Goal: Task Accomplishment & Management: Manage account settings

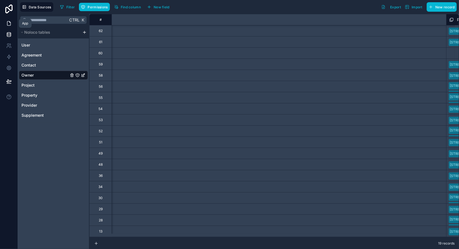
scroll to position [3, 438]
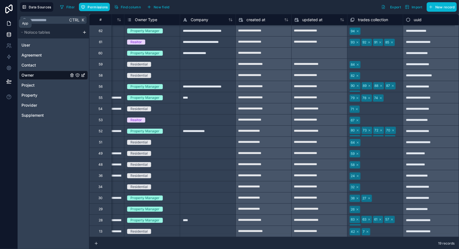
click at [11, 25] on icon at bounding box center [9, 24] width 6 height 6
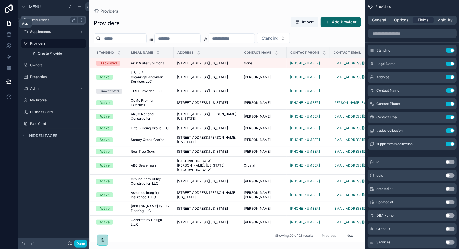
click at [54, 20] on label "Field Trades" at bounding box center [52, 20] width 45 height 4
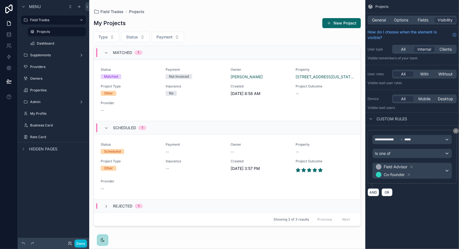
click at [340, 25] on div "scrollable content" at bounding box center [227, 121] width 276 height 243
click at [336, 27] on button "New Project" at bounding box center [341, 23] width 38 height 10
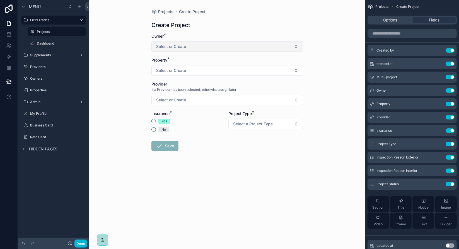
click at [199, 47] on button "Select or Create" at bounding box center [227, 46] width 152 height 11
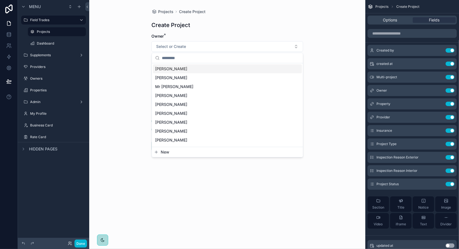
click at [136, 49] on div "Projects Create Project Create Project Owner * Select or Create Property * Sele…" at bounding box center [227, 124] width 276 height 249
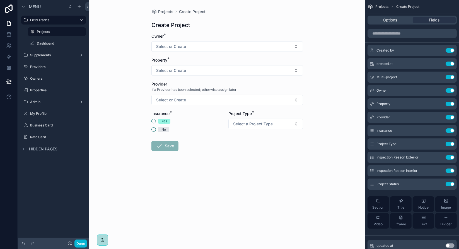
click at [129, 60] on div "Projects Create Project Create Project Owner * Select or Create Property * Sele…" at bounding box center [227, 124] width 276 height 249
click at [11, 34] on icon at bounding box center [9, 35] width 6 height 6
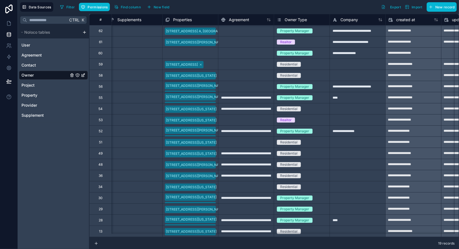
scroll to position [3, 284]
click at [294, 18] on span "Owner Type" at bounding box center [296, 20] width 22 height 6
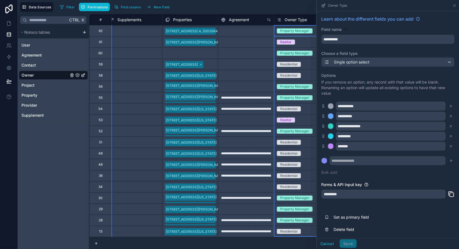
click at [302, 4] on div "Filter Permissions Find column New field Export Import New record" at bounding box center [257, 6] width 399 height 9
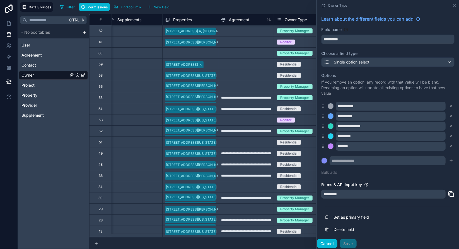
click at [326, 246] on button "Cancel" at bounding box center [327, 244] width 21 height 9
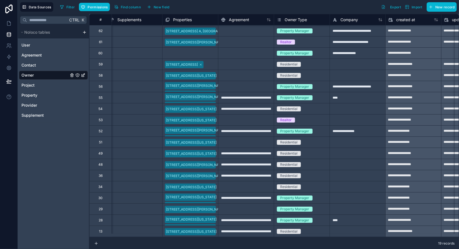
click at [221, 6] on div "Filter Permissions Find column New field Export Import New record" at bounding box center [257, 6] width 399 height 9
click at [218, 8] on div "Filter Permissions Find column New field Export Import New record" at bounding box center [257, 6] width 399 height 9
click at [153, 10] on button "New field" at bounding box center [158, 7] width 27 height 8
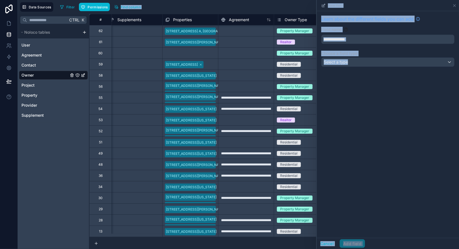
click at [392, 80] on div "Learn about the different fields you can add Field name Choose a field type Sel…" at bounding box center [388, 124] width 142 height 227
click at [372, 54] on label "Choose a field type" at bounding box center [387, 54] width 133 height 6
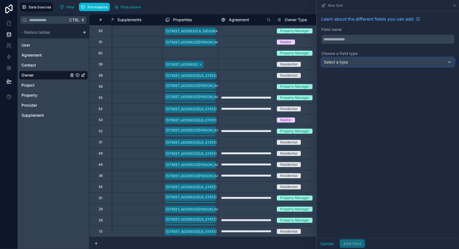
click at [366, 60] on div "Select a type" at bounding box center [388, 62] width 133 height 9
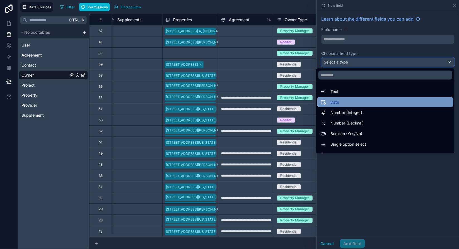
scroll to position [162, 0]
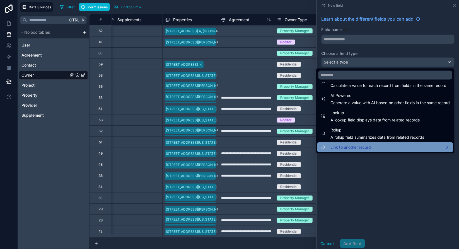
click at [360, 147] on span "Link to another record" at bounding box center [351, 147] width 40 height 7
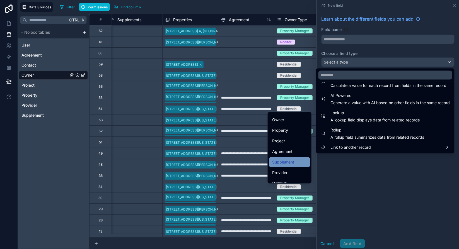
scroll to position [23, 0]
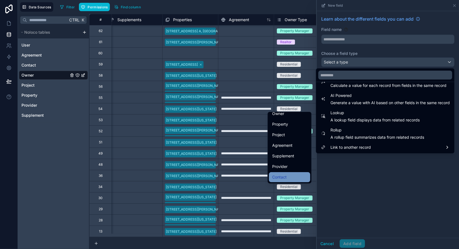
click at [285, 177] on div "Contact" at bounding box center [289, 177] width 35 height 7
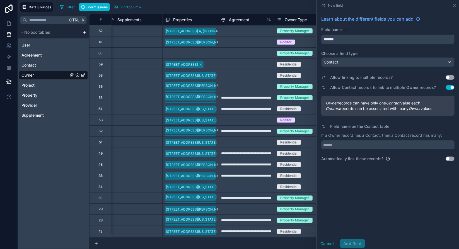
click at [361, 41] on input "*******" at bounding box center [388, 39] width 133 height 9
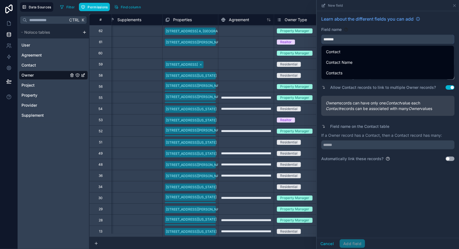
click at [324, 38] on input "*******" at bounding box center [388, 39] width 133 height 9
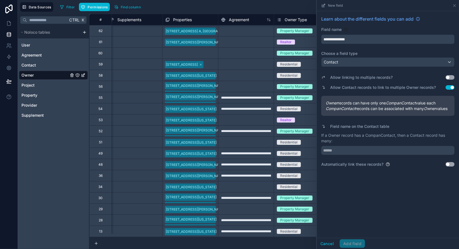
click at [321, 35] on button "**********" at bounding box center [387, 39] width 133 height 9
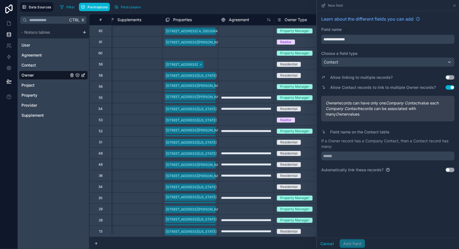
type input "**********"
click at [412, 52] on label "Choose a field type" at bounding box center [387, 54] width 133 height 6
click at [435, 61] on div "Contact" at bounding box center [388, 62] width 133 height 9
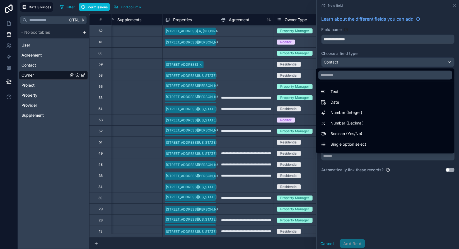
click at [435, 61] on div at bounding box center [388, 124] width 142 height 249
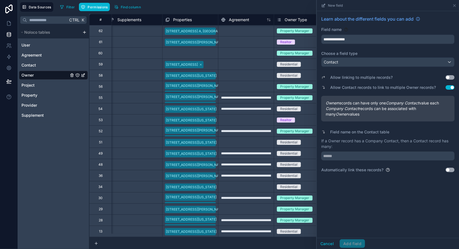
click at [451, 76] on button "Use setting" at bounding box center [450, 77] width 9 height 4
click at [451, 79] on button "Use setting" at bounding box center [450, 77] width 9 height 4
click at [447, 78] on button "Use setting" at bounding box center [450, 77] width 9 height 4
click at [451, 88] on button "Use setting" at bounding box center [450, 87] width 9 height 4
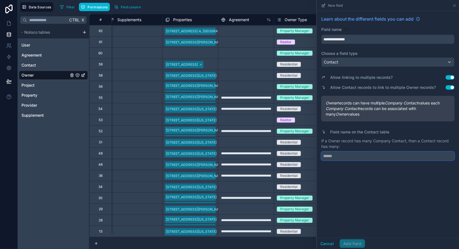
click at [369, 157] on input "text" at bounding box center [387, 156] width 133 height 9
click at [350, 158] on input "text" at bounding box center [387, 156] width 133 height 9
click at [341, 156] on input "**********" at bounding box center [387, 156] width 133 height 9
click at [369, 157] on input "**********" at bounding box center [387, 156] width 133 height 9
type input "**********"
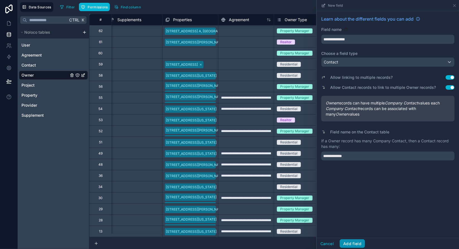
click at [356, 246] on button "Add field" at bounding box center [352, 244] width 25 height 9
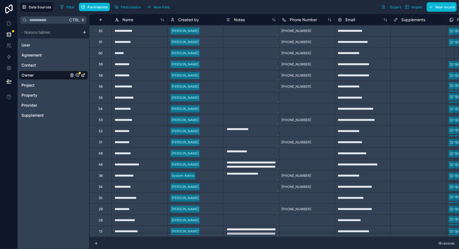
click at [78, 74] on icon "Owner" at bounding box center [77, 75] width 4 height 4
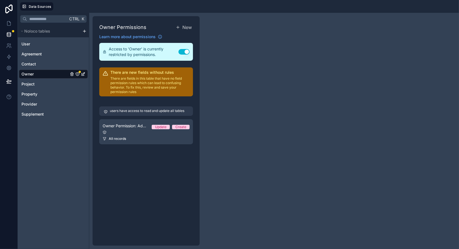
click at [135, 116] on div "users have access to read and update all tables" at bounding box center [146, 111] width 94 height 9
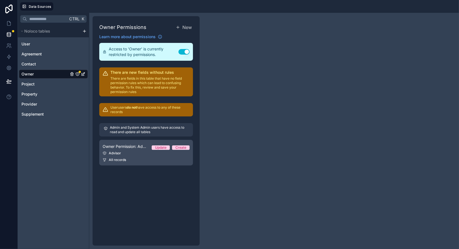
click at [139, 150] on link "Owner Permission: Advisor Update Create Advisor All records" at bounding box center [146, 153] width 94 height 26
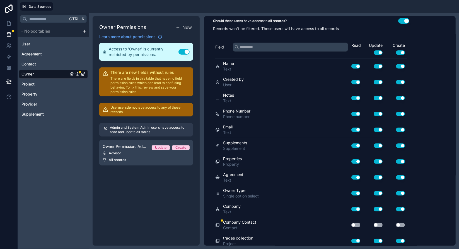
scroll to position [54, 0]
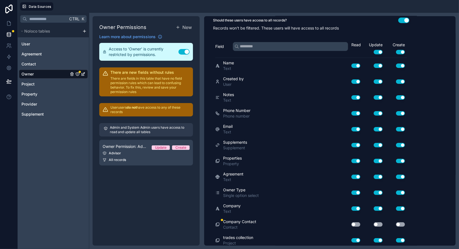
click at [355, 223] on button "Use setting" at bounding box center [356, 225] width 9 height 4
click at [379, 223] on button "Use setting" at bounding box center [378, 225] width 9 height 4
click at [396, 223] on div "Use setting" at bounding box center [396, 225] width 22 height 4
click at [399, 223] on button "Use setting" at bounding box center [400, 225] width 9 height 4
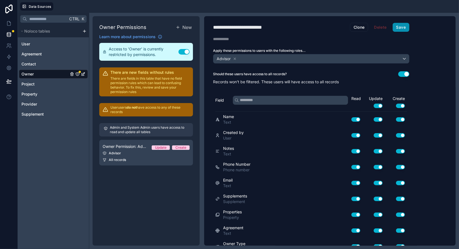
click at [400, 29] on button "Save" at bounding box center [401, 27] width 17 height 9
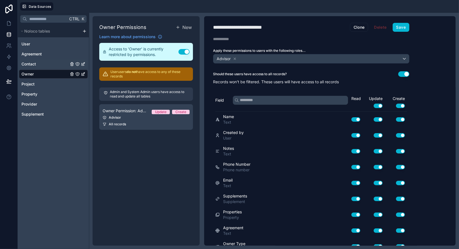
click at [33, 63] on span "Contact" at bounding box center [28, 64] width 15 height 6
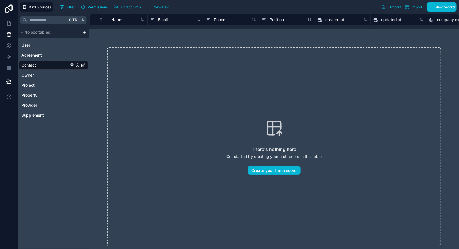
scroll to position [0, 155]
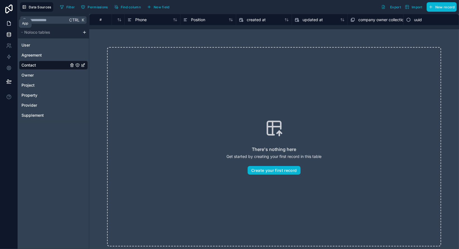
click at [9, 22] on icon at bounding box center [9, 21] width 1 height 1
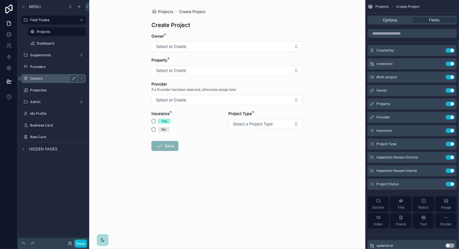
click at [55, 79] on label "Owners" at bounding box center [52, 78] width 45 height 4
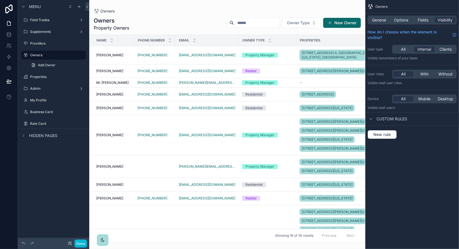
click at [123, 87] on div "scrollable content" at bounding box center [227, 124] width 276 height 249
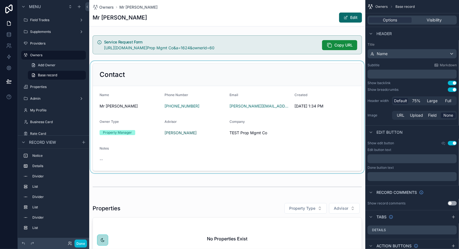
click at [214, 71] on div "scrollable content" at bounding box center [227, 117] width 276 height 112
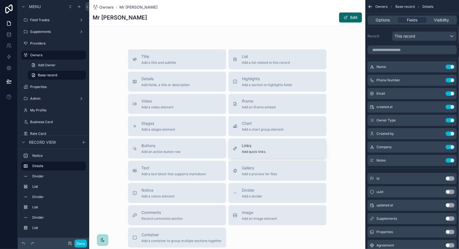
scroll to position [418, 0]
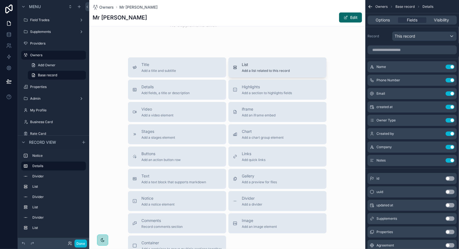
click at [261, 69] on span "Add a list related to this record" at bounding box center [266, 71] width 48 height 4
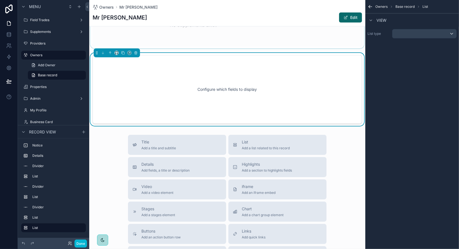
scroll to position [381, 0]
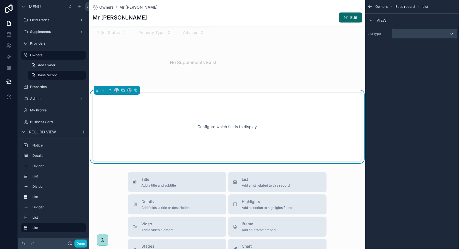
click at [411, 33] on div "scrollable content" at bounding box center [425, 33] width 64 height 9
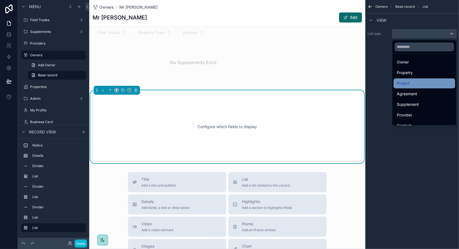
scroll to position [27, 0]
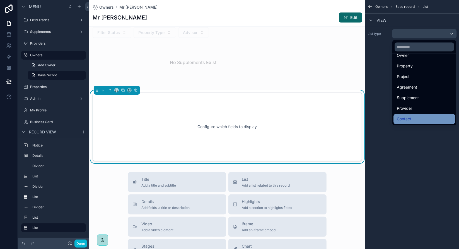
click at [416, 117] on div "Contact" at bounding box center [424, 119] width 55 height 7
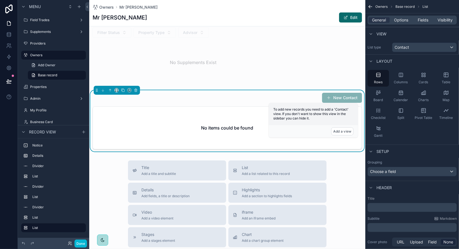
click at [237, 113] on div "No items could be found" at bounding box center [227, 128] width 269 height 42
click at [333, 97] on button "New Contact" at bounding box center [342, 98] width 40 height 10
click at [244, 108] on div "No items could be found" at bounding box center [227, 128] width 269 height 42
click at [345, 133] on button "Add a view" at bounding box center [342, 131] width 22 height 8
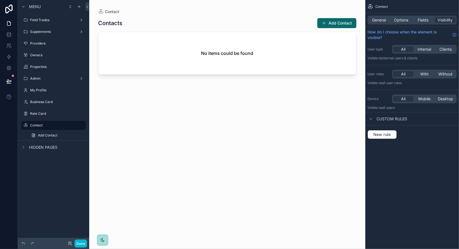
click at [277, 49] on div "scrollable content" at bounding box center [227, 121] width 276 height 243
click at [333, 27] on button "Add Contact" at bounding box center [336, 23] width 39 height 10
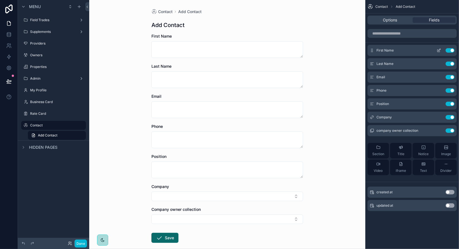
click at [440, 51] on icon "scrollable content" at bounding box center [439, 51] width 3 height 3
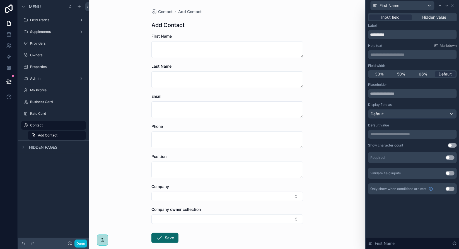
click at [449, 158] on button "Use setting" at bounding box center [450, 158] width 9 height 4
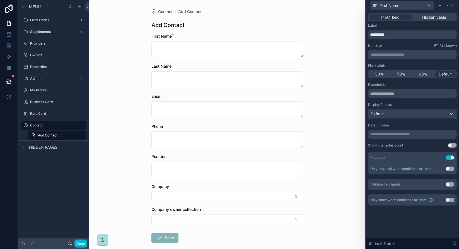
click at [403, 116] on div "Default" at bounding box center [413, 114] width 88 height 9
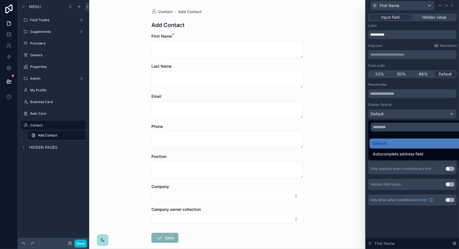
click at [406, 102] on div at bounding box center [412, 124] width 93 height 249
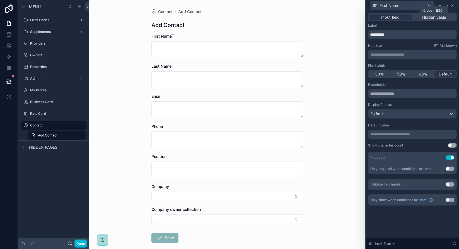
click at [453, 7] on icon at bounding box center [452, 5] width 4 height 4
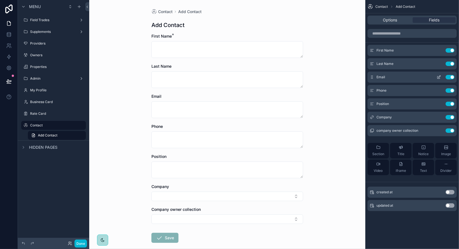
click at [439, 77] on icon "scrollable content" at bounding box center [440, 77] width 2 height 2
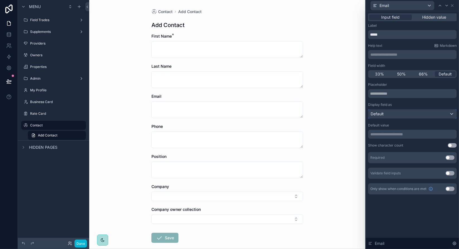
click at [434, 115] on div "Default" at bounding box center [413, 114] width 88 height 9
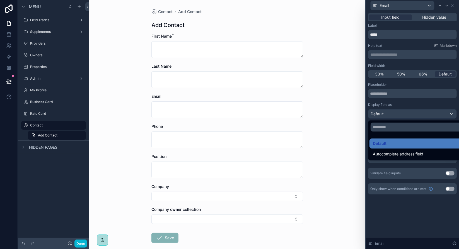
click at [434, 115] on div at bounding box center [412, 124] width 93 height 249
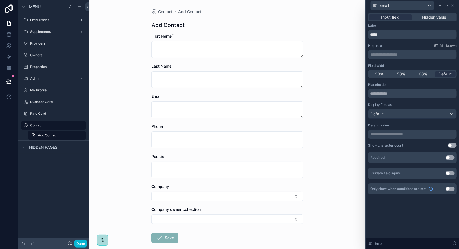
click at [450, 157] on button "Use setting" at bounding box center [450, 158] width 9 height 4
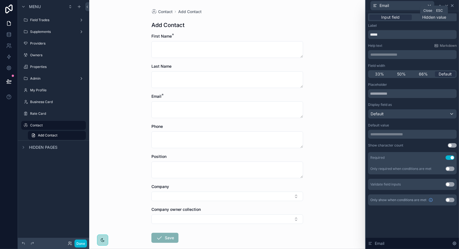
click at [453, 6] on icon at bounding box center [452, 5] width 2 height 2
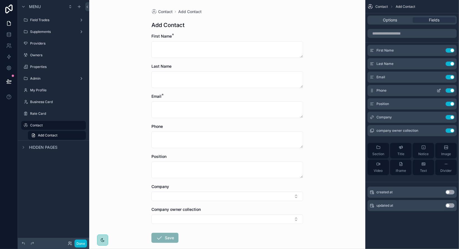
click at [438, 92] on icon "scrollable content" at bounding box center [439, 91] width 3 height 3
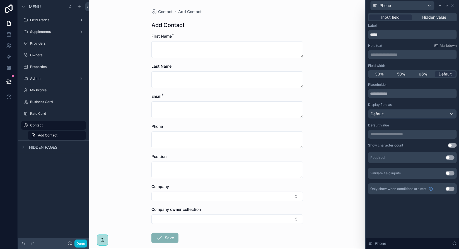
click at [451, 158] on button "Use setting" at bounding box center [450, 158] width 9 height 4
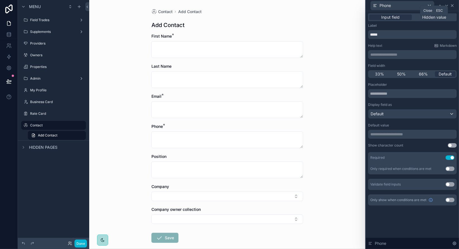
click at [453, 7] on icon at bounding box center [452, 5] width 4 height 4
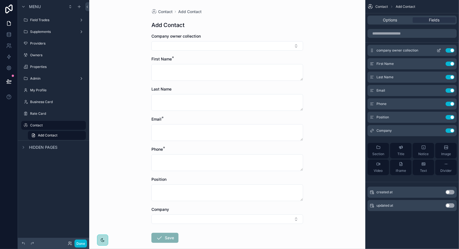
click at [440, 49] on icon "scrollable content" at bounding box center [440, 50] width 2 height 2
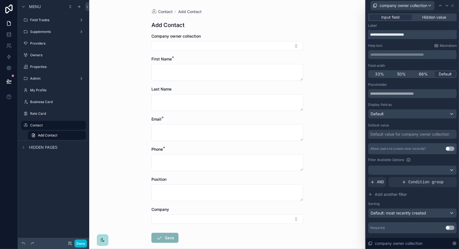
click at [393, 34] on input "**********" at bounding box center [412, 34] width 89 height 9
click at [415, 34] on input "**********" at bounding box center [412, 34] width 89 height 9
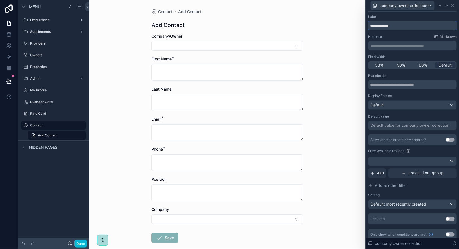
scroll to position [13, 0]
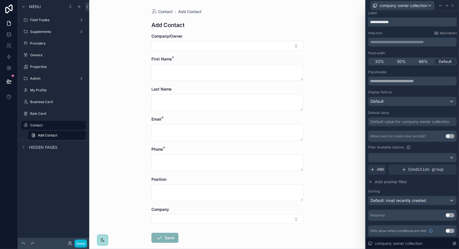
type input "**********"
click at [449, 215] on button "Use setting" at bounding box center [450, 215] width 9 height 4
click at [446, 136] on button "Use setting" at bounding box center [450, 136] width 9 height 4
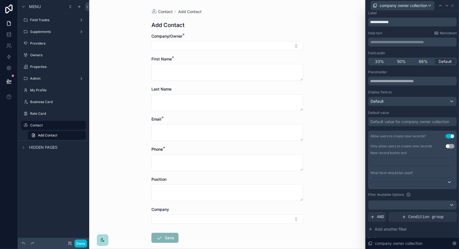
click at [423, 182] on div at bounding box center [413, 182] width 84 height 9
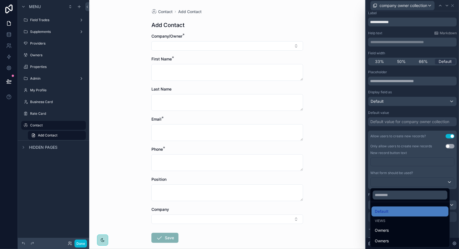
click at [423, 182] on div at bounding box center [412, 124] width 93 height 249
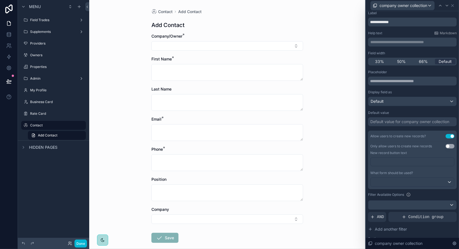
click at [399, 160] on p "﻿" at bounding box center [413, 162] width 80 height 6
click at [387, 162] on span "**********" at bounding box center [381, 162] width 17 height 4
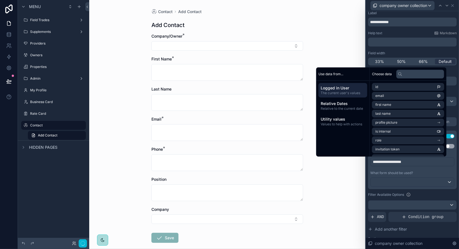
click at [384, 168] on div "**********" at bounding box center [412, 164] width 84 height 13
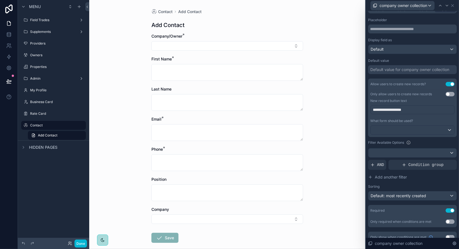
scroll to position [71, 0]
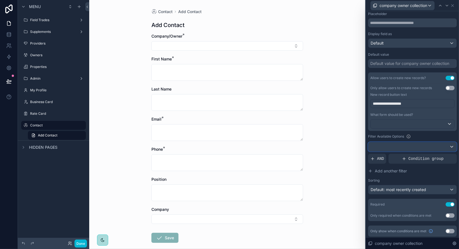
click at [440, 148] on div at bounding box center [413, 147] width 88 height 9
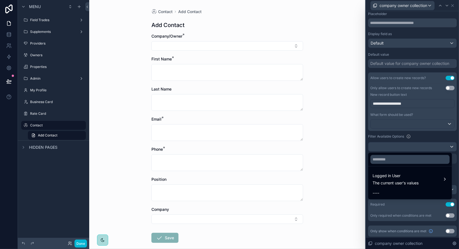
click at [440, 146] on div at bounding box center [412, 124] width 93 height 249
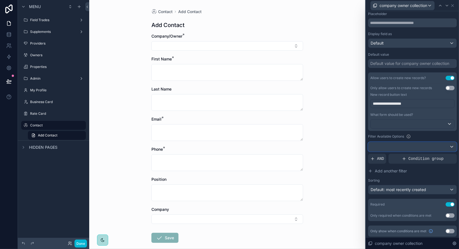
click at [441, 148] on div at bounding box center [413, 147] width 88 height 9
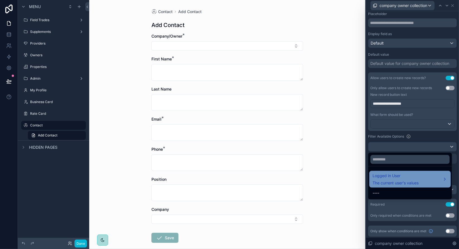
click at [442, 178] on div "Logged in User The current user's values" at bounding box center [410, 179] width 75 height 13
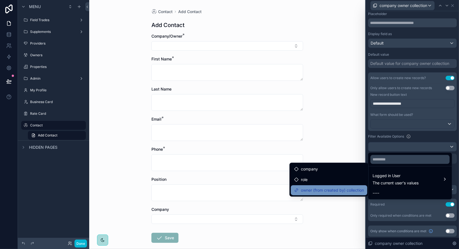
click at [314, 190] on span "owner (from created by) collection" at bounding box center [332, 190] width 63 height 7
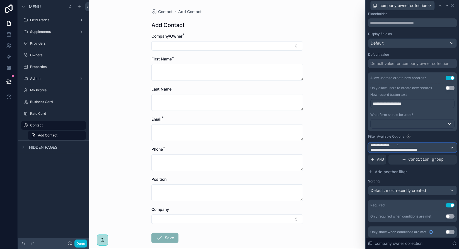
click at [448, 146] on div "**********" at bounding box center [413, 147] width 88 height 9
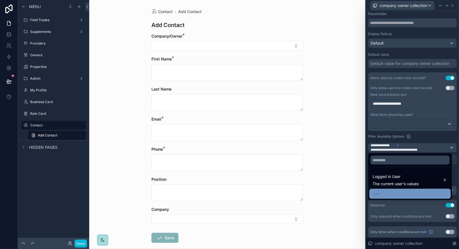
click at [411, 190] on div "----" at bounding box center [409, 194] width 81 height 10
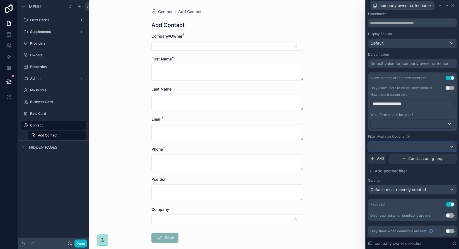
click at [450, 146] on div at bounding box center [413, 147] width 88 height 9
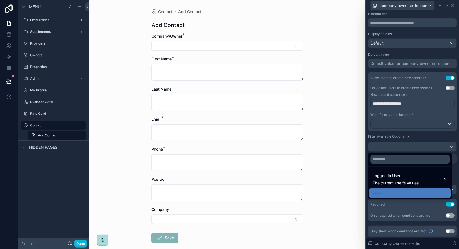
click at [450, 146] on div at bounding box center [412, 124] width 93 height 249
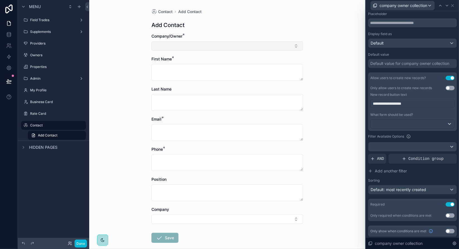
click at [283, 46] on button "Select Button" at bounding box center [227, 45] width 152 height 9
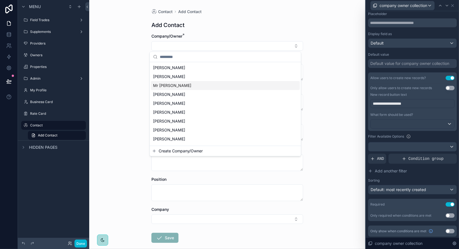
click at [229, 86] on div "Mr [PERSON_NAME]" at bounding box center [225, 85] width 149 height 9
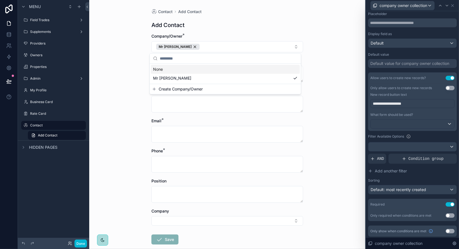
click at [315, 53] on div "Contact Add Contact Add Contact Company/Owner * Mr [PERSON_NAME] First Name * L…" at bounding box center [227, 124] width 276 height 249
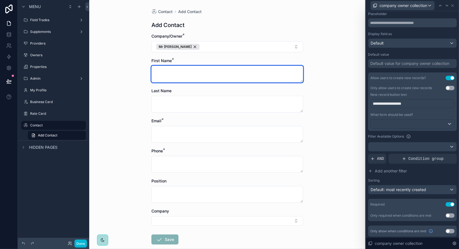
click at [218, 75] on textarea "scrollable content" at bounding box center [227, 74] width 152 height 17
type textarea "******"
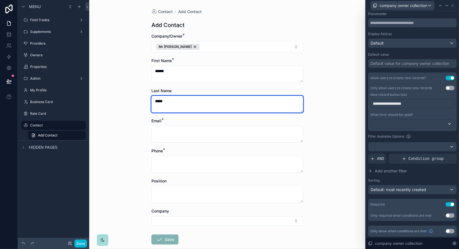
type textarea "*****"
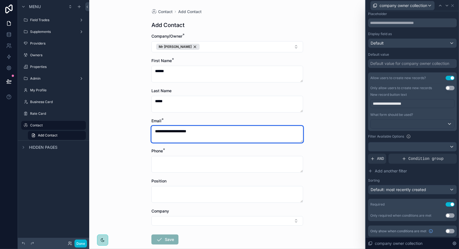
type textarea "**********"
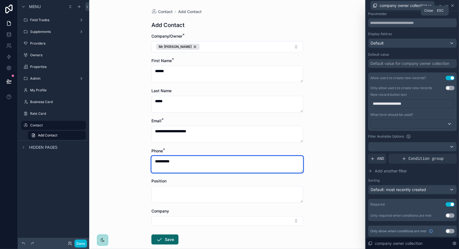
type textarea "**********"
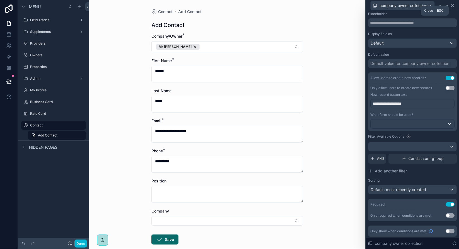
click at [454, 5] on icon at bounding box center [453, 5] width 4 height 4
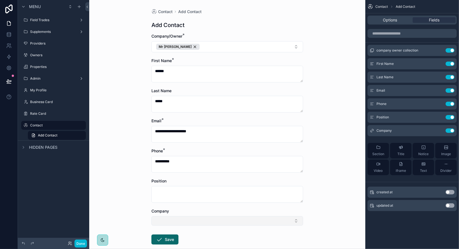
click at [294, 222] on button "Select Button" at bounding box center [227, 220] width 152 height 9
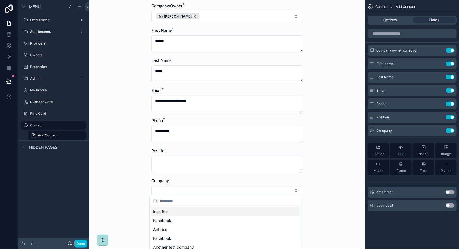
click at [312, 218] on div "**********" at bounding box center [227, 94] width 276 height 249
click at [452, 131] on button "Use setting" at bounding box center [450, 131] width 9 height 4
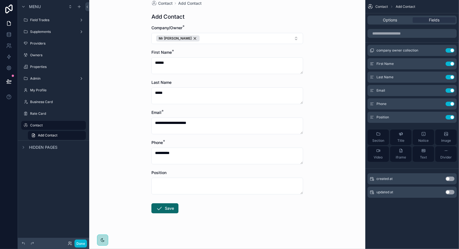
scroll to position [0, 0]
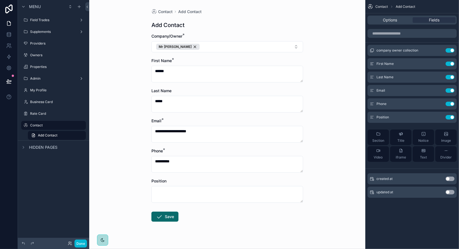
click at [407, 212] on div "Contact Add Contact Options Fields company owner collection Use setting First N…" at bounding box center [412, 107] width 94 height 214
click at [163, 217] on button "Save" at bounding box center [164, 217] width 27 height 10
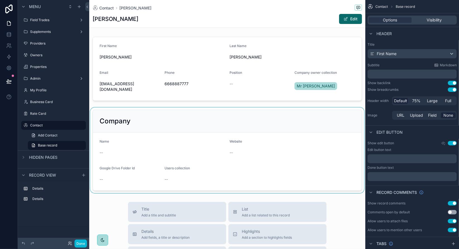
click at [150, 144] on div "scrollable content" at bounding box center [227, 151] width 276 height 86
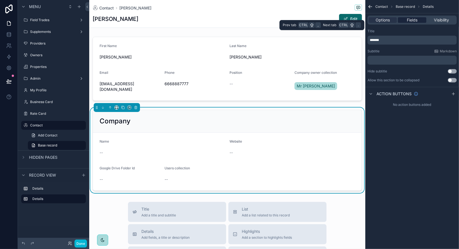
click at [422, 18] on div "Fields" at bounding box center [412, 20] width 28 height 6
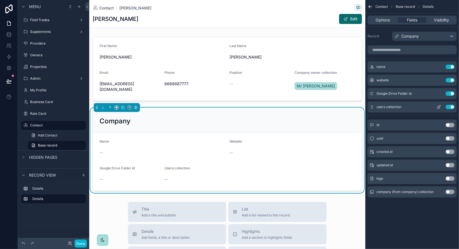
click at [452, 106] on button "Use setting" at bounding box center [450, 107] width 9 height 4
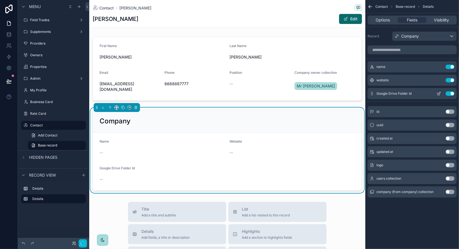
click at [452, 92] on button "Use setting" at bounding box center [450, 94] width 9 height 4
click at [451, 79] on button "Use setting" at bounding box center [450, 80] width 9 height 4
click at [451, 67] on button "Use setting" at bounding box center [450, 67] width 9 height 4
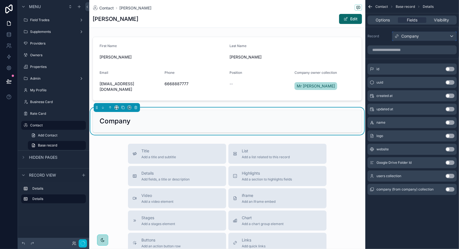
click at [429, 35] on div "Company" at bounding box center [425, 36] width 64 height 9
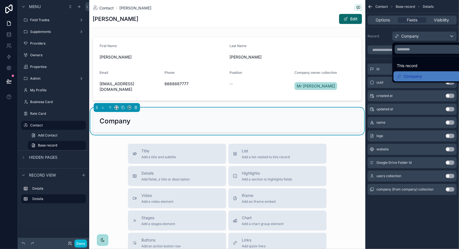
click at [399, 230] on div "scrollable content" at bounding box center [229, 124] width 459 height 249
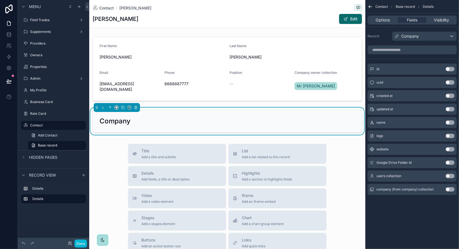
click at [451, 190] on button "Use setting" at bounding box center [450, 189] width 9 height 4
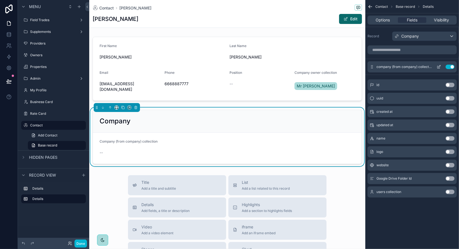
click at [450, 66] on button "Use setting" at bounding box center [450, 67] width 9 height 4
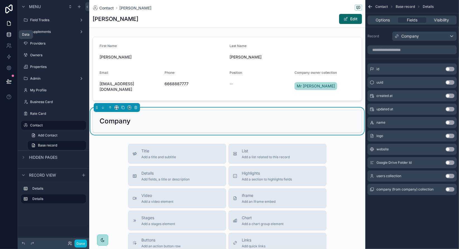
click at [11, 33] on icon at bounding box center [9, 33] width 4 height 1
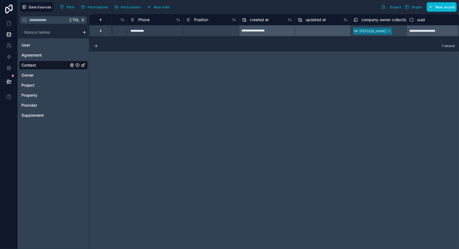
scroll to position [0, 155]
click at [389, 20] on span "company owner collection" at bounding box center [382, 20] width 48 height 6
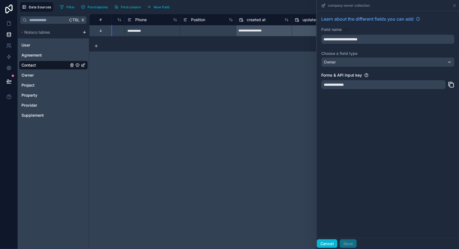
click at [329, 244] on button "Cancel" at bounding box center [327, 244] width 21 height 9
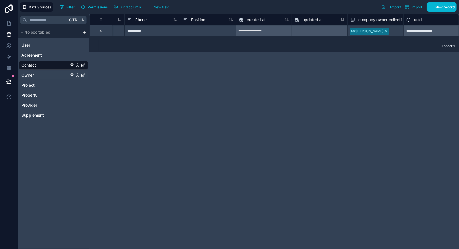
click at [29, 74] on span "Owner" at bounding box center [27, 76] width 12 height 6
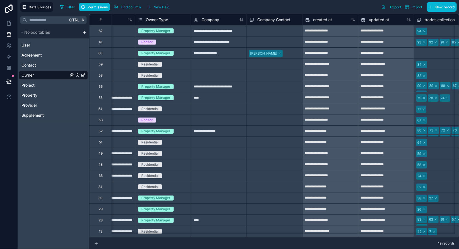
scroll to position [0, 438]
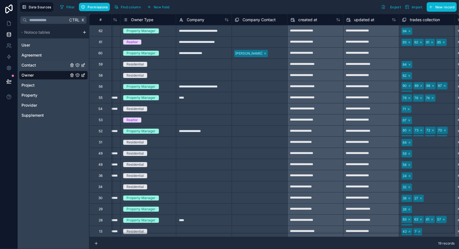
click at [35, 65] on span "Contact" at bounding box center [28, 65] width 15 height 6
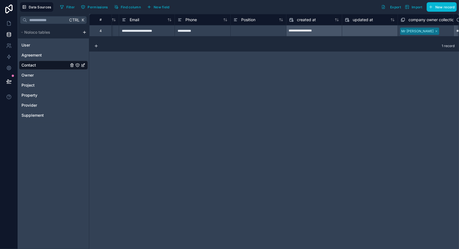
scroll to position [0, 155]
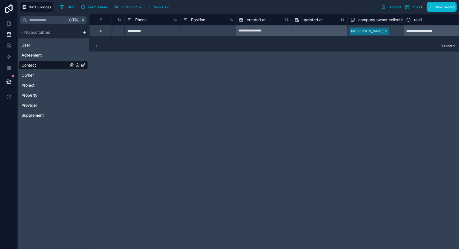
click at [386, 19] on span "company owner collection" at bounding box center [382, 20] width 48 height 6
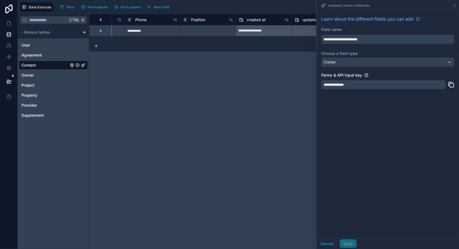
click at [440, 8] on div "company owner collection" at bounding box center [388, 5] width 138 height 11
click at [328, 242] on button "Cancel" at bounding box center [327, 244] width 21 height 9
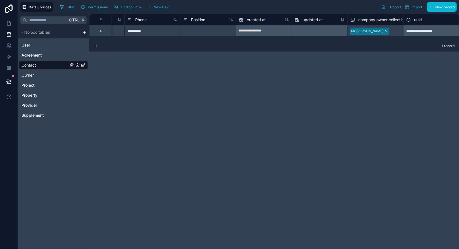
click at [128, 106] on div "**********" at bounding box center [274, 131] width 370 height 235
click at [50, 45] on div "User" at bounding box center [53, 45] width 69 height 9
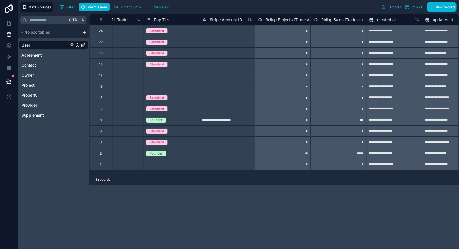
scroll to position [0, 1085]
click at [158, 76] on div "Select a Pay Tier" at bounding box center [158, 75] width 27 height 4
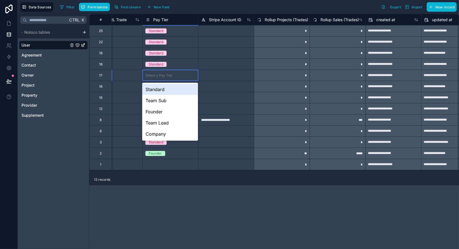
click at [158, 76] on div "Select a Pay Tier" at bounding box center [158, 75] width 27 height 4
click at [160, 90] on div "Standard" at bounding box center [170, 89] width 56 height 11
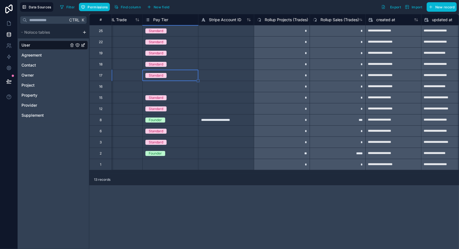
click at [160, 90] on div "Select a Pay Tier" at bounding box center [171, 86] width 56 height 11
click at [160, 88] on div "Select a Pay Tier" at bounding box center [158, 87] width 27 height 4
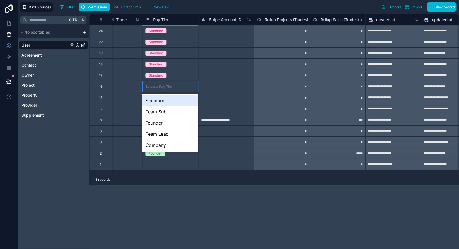
click at [161, 101] on div "Standard" at bounding box center [170, 100] width 56 height 11
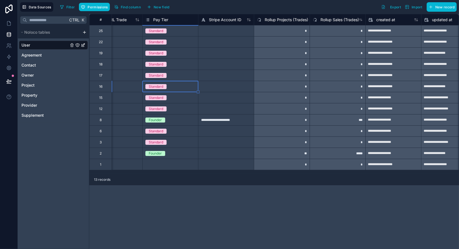
click at [263, 197] on div "**********" at bounding box center [274, 131] width 370 height 235
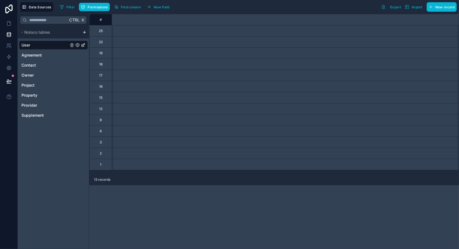
scroll to position [0, 0]
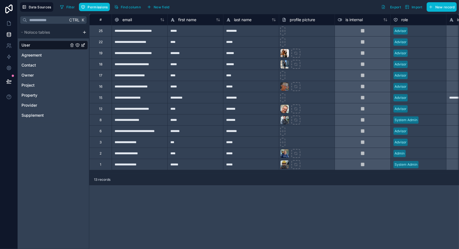
click at [197, 200] on div "**********" at bounding box center [274, 131] width 370 height 235
click at [7, 23] on icon at bounding box center [8, 23] width 3 height 4
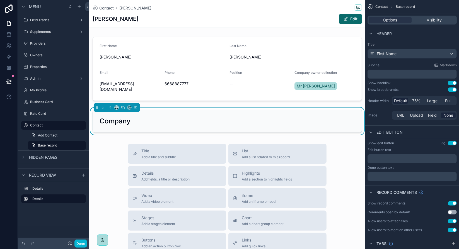
click at [201, 117] on div "Company" at bounding box center [228, 121] width 256 height 9
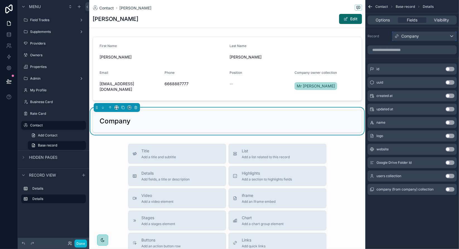
click at [419, 37] on span "Company" at bounding box center [410, 36] width 18 height 6
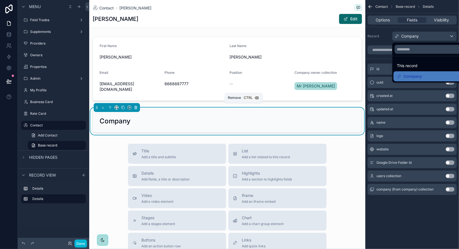
click at [134, 106] on icon "scrollable content" at bounding box center [136, 108] width 4 height 4
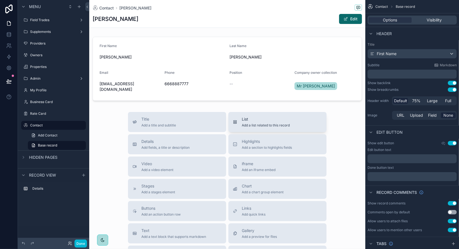
click at [263, 123] on span "Add a list related to this record" at bounding box center [266, 125] width 48 height 4
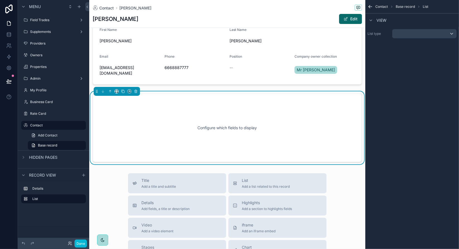
scroll to position [18, 0]
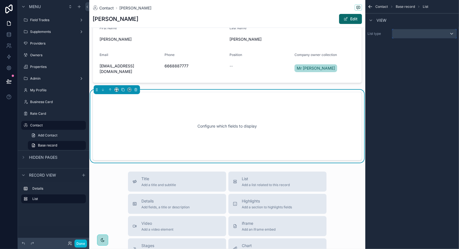
click at [414, 34] on div "scrollable content" at bounding box center [425, 33] width 64 height 9
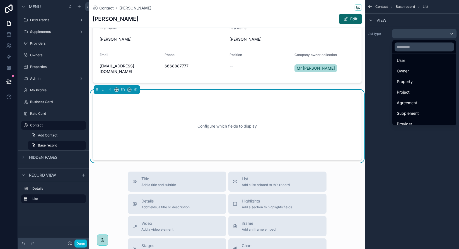
scroll to position [8, 0]
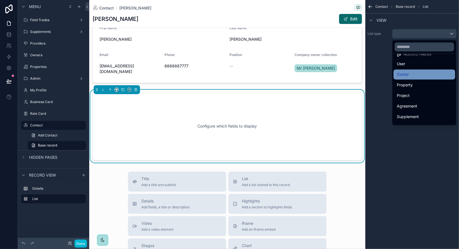
click at [411, 73] on div "Owner" at bounding box center [424, 74] width 55 height 7
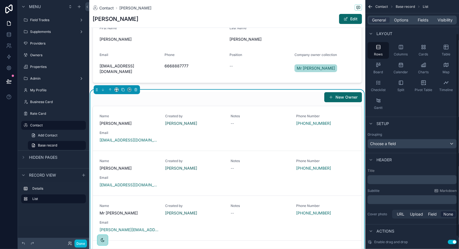
scroll to position [56, 0]
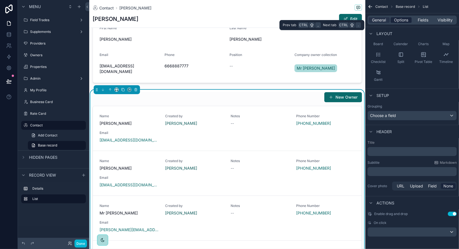
click at [408, 20] on span "Options" at bounding box center [401, 20] width 14 height 6
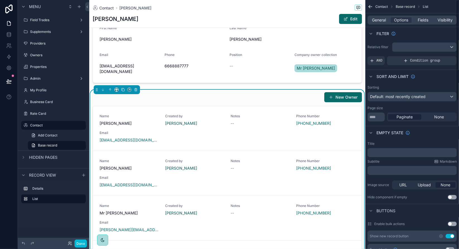
scroll to position [0, 0]
click at [428, 47] on div "scrollable content" at bounding box center [425, 47] width 64 height 9
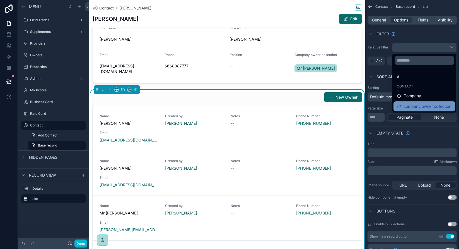
click at [422, 105] on span "company owner collection" at bounding box center [428, 106] width 48 height 7
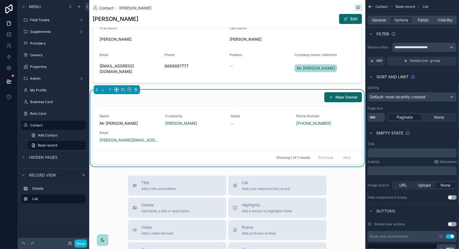
click at [438, 83] on div "Sorting Default: most recently created Page size ** Paginate None" at bounding box center [412, 103] width 94 height 41
click at [429, 19] on span "Fields" at bounding box center [423, 20] width 11 height 6
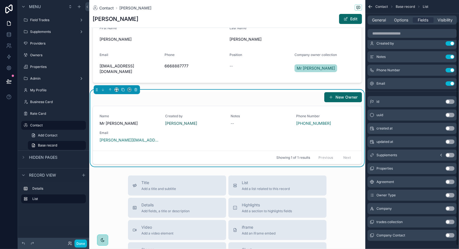
scroll to position [28, 0]
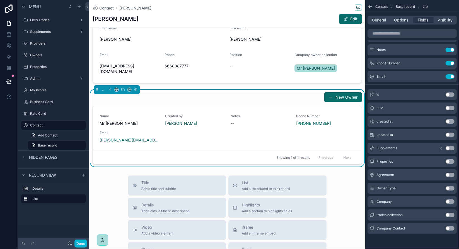
click at [451, 201] on button "Use setting" at bounding box center [450, 202] width 9 height 4
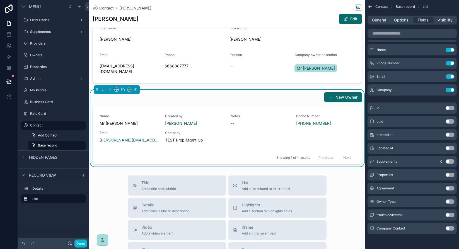
click at [451, 229] on button "Use setting" at bounding box center [450, 229] width 9 height 4
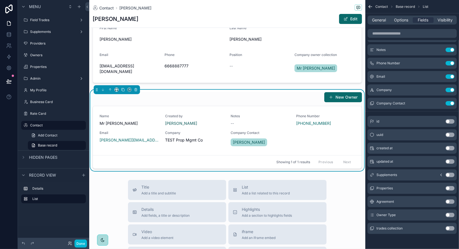
click at [447, 229] on button "Use setting" at bounding box center [450, 229] width 9 height 4
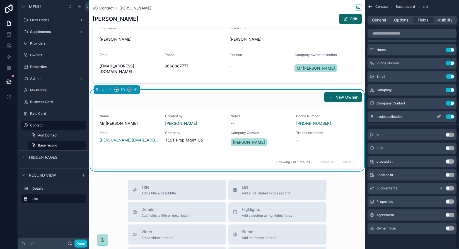
click at [451, 117] on button "Use setting" at bounding box center [450, 117] width 9 height 4
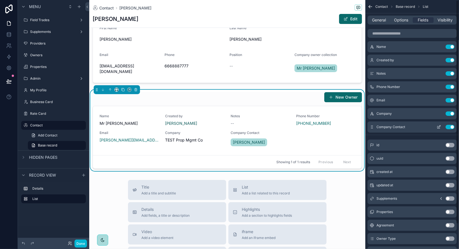
scroll to position [0, 0]
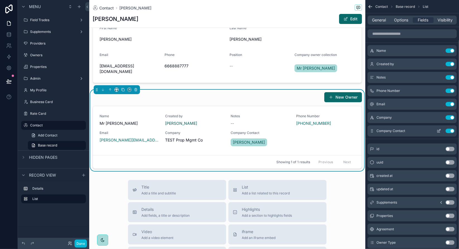
click at [450, 132] on button "Use setting" at bounding box center [450, 131] width 9 height 4
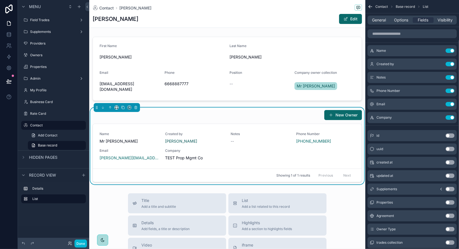
click at [122, 25] on div "Contact [PERSON_NAME] Edit" at bounding box center [227, 14] width 269 height 28
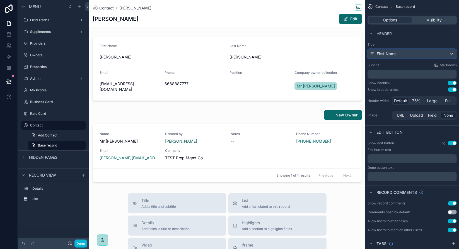
click at [400, 54] on div "First Name" at bounding box center [412, 53] width 89 height 9
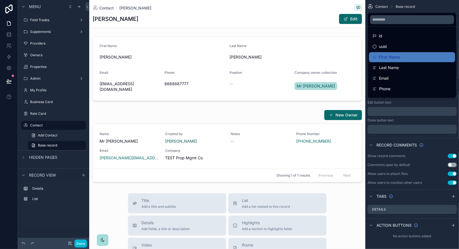
click at [427, 5] on div "scrollable content" at bounding box center [229, 124] width 459 height 249
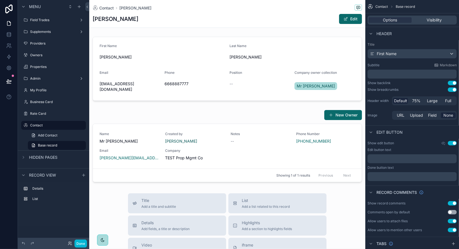
click at [382, 73] on p "﻿" at bounding box center [413, 74] width 86 height 6
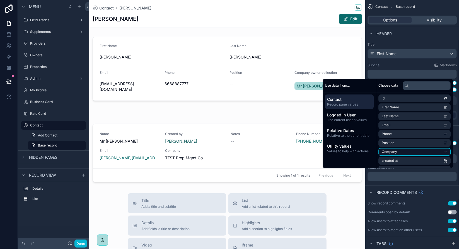
click at [441, 152] on li "Company" at bounding box center [415, 152] width 72 height 8
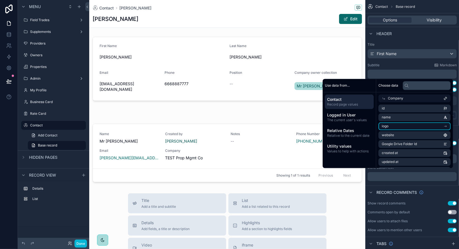
scroll to position [27, 0]
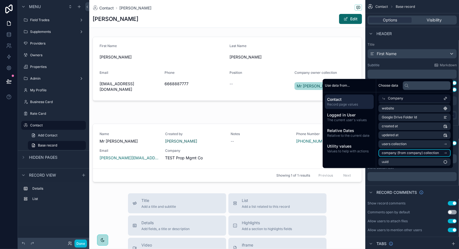
click at [437, 154] on li "company (from company) collection" at bounding box center [415, 153] width 72 height 8
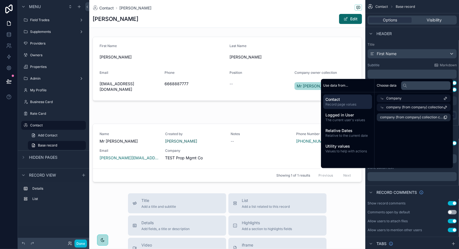
scroll to position [0, 0]
click at [420, 117] on span "company (from company) collection count" at bounding box center [411, 117] width 63 height 4
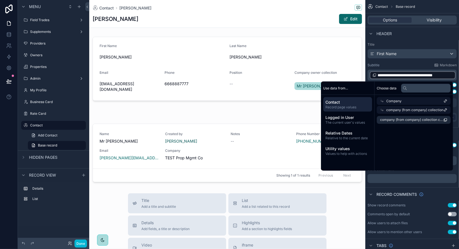
click at [419, 110] on span "company (from company) collection" at bounding box center [414, 110] width 57 height 4
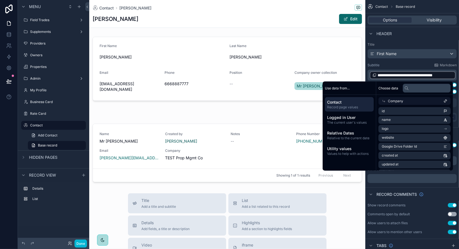
click at [383, 102] on icon at bounding box center [384, 101] width 2 height 2
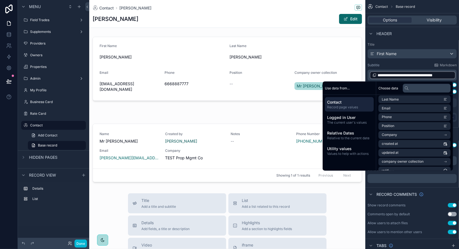
scroll to position [26, 0]
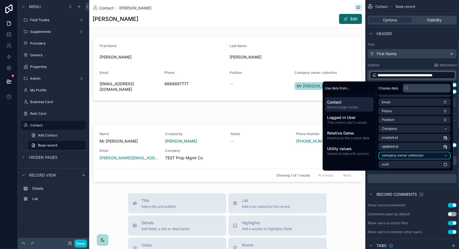
click at [446, 156] on icon "scrollable content" at bounding box center [446, 156] width 4 height 4
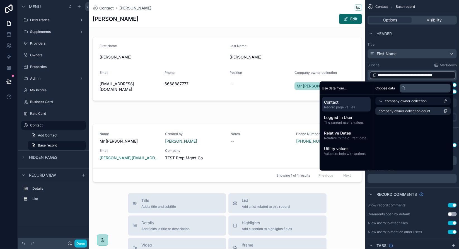
scroll to position [0, 0]
click at [382, 100] on icon at bounding box center [384, 101] width 4 height 4
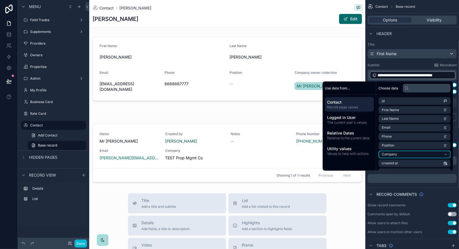
scroll to position [26, 0]
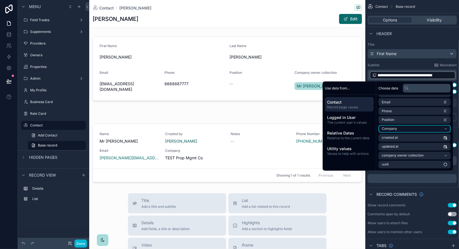
click at [446, 129] on icon "scrollable content" at bounding box center [445, 129] width 2 height 0
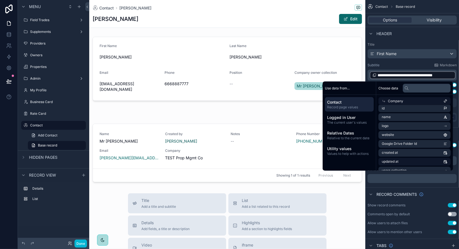
scroll to position [0, 0]
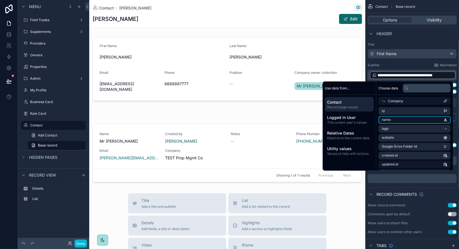
click at [384, 120] on span "name" at bounding box center [386, 120] width 9 height 4
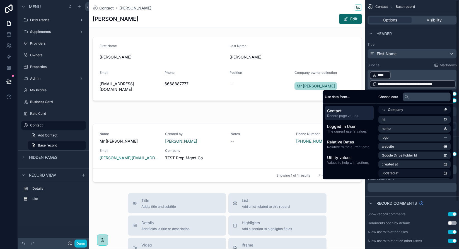
click at [405, 77] on p "**********" at bounding box center [413, 80] width 86 height 18
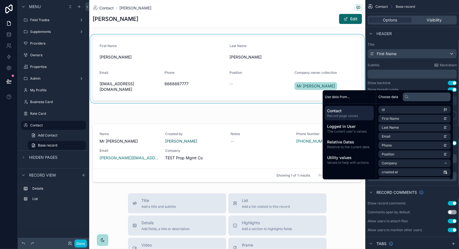
click at [191, 53] on div "scrollable content" at bounding box center [227, 69] width 276 height 69
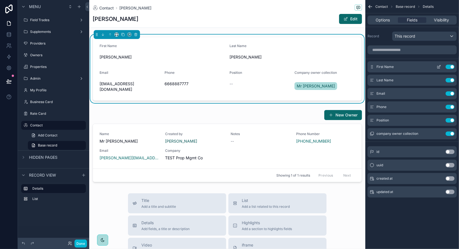
click at [440, 66] on icon "scrollable content" at bounding box center [440, 66] width 1 height 1
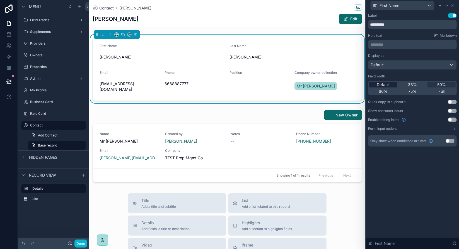
click at [393, 84] on div "Default" at bounding box center [383, 85] width 28 height 6
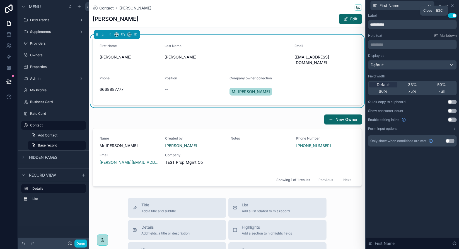
click at [453, 5] on icon at bounding box center [452, 5] width 2 height 2
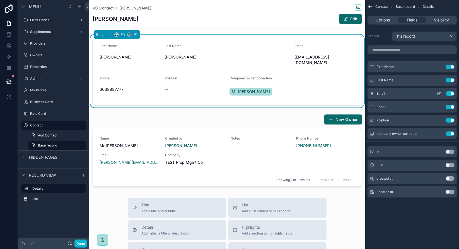
click at [440, 93] on icon "scrollable content" at bounding box center [439, 94] width 4 height 4
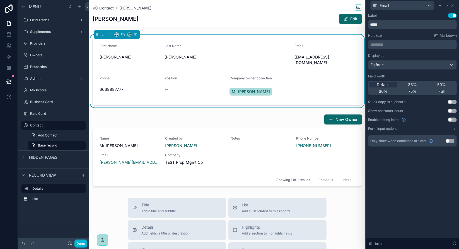
click at [452, 101] on button "Use setting" at bounding box center [452, 102] width 9 height 4
click at [452, 4] on icon at bounding box center [452, 5] width 4 height 4
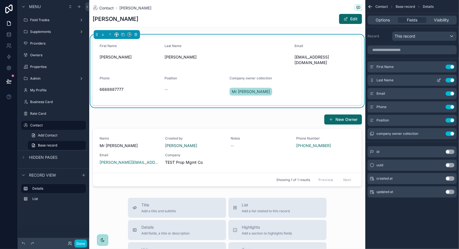
click at [440, 80] on icon "scrollable content" at bounding box center [440, 80] width 2 height 2
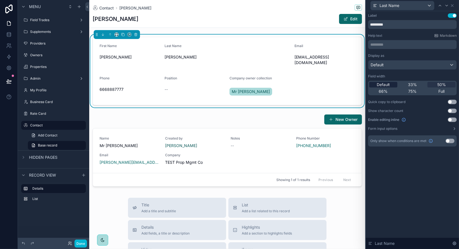
click at [384, 85] on span "Default" at bounding box center [383, 85] width 13 height 6
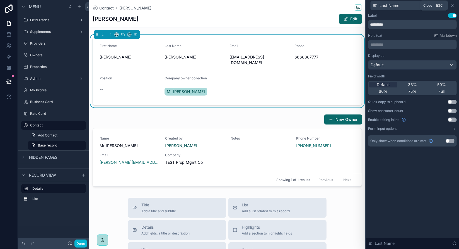
click at [453, 5] on icon at bounding box center [452, 5] width 4 height 4
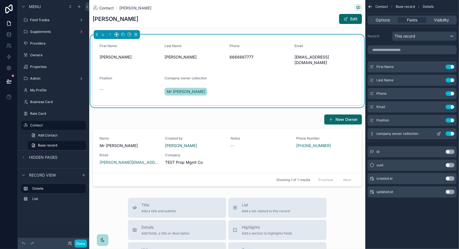
click at [440, 134] on icon "scrollable content" at bounding box center [439, 134] width 4 height 4
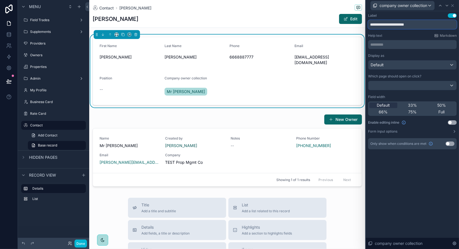
click at [394, 25] on input "**********" at bounding box center [412, 24] width 89 height 9
click at [392, 25] on input "**********" at bounding box center [412, 24] width 89 height 9
type input "*******"
click at [422, 174] on div "Label Use setting ******* Help text Markdown ********* ﻿ Display as Default Whi…" at bounding box center [412, 130] width 93 height 238
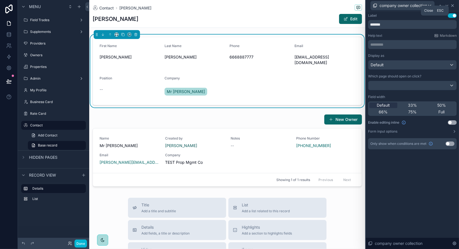
click at [454, 5] on icon at bounding box center [453, 5] width 2 height 2
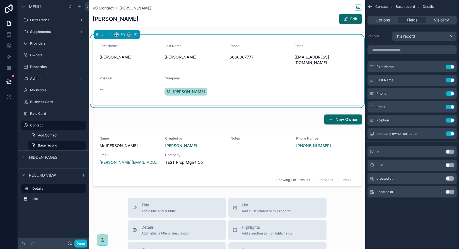
click at [242, 58] on span "6668887777" at bounding box center [260, 57] width 61 height 6
click at [245, 56] on span "6668887777" at bounding box center [260, 57] width 61 height 6
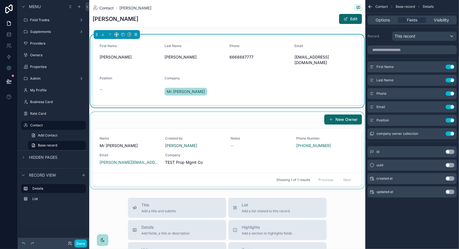
click at [296, 117] on div "scrollable content" at bounding box center [227, 150] width 276 height 77
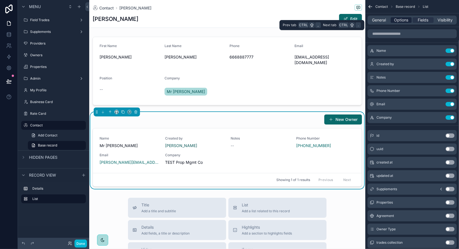
click at [396, 20] on span "Options" at bounding box center [401, 20] width 14 height 6
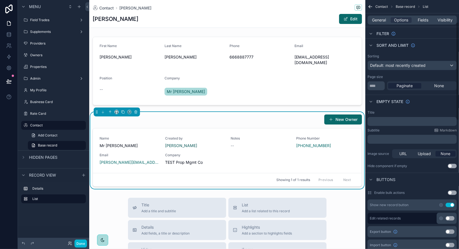
scroll to position [56, 0]
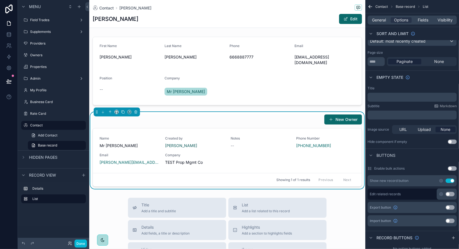
click at [452, 181] on button "Use setting" at bounding box center [450, 181] width 9 height 4
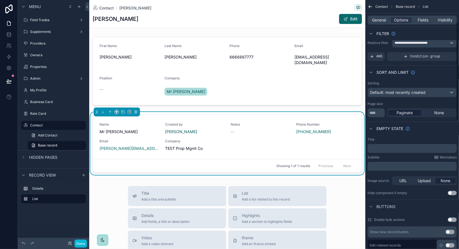
scroll to position [0, 0]
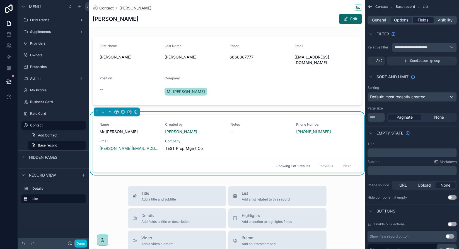
click at [426, 21] on span "Fields" at bounding box center [423, 20] width 11 height 6
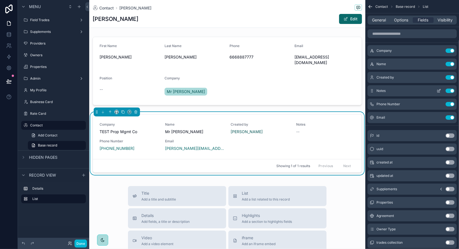
click at [451, 90] on button "Use setting" at bounding box center [450, 91] width 9 height 4
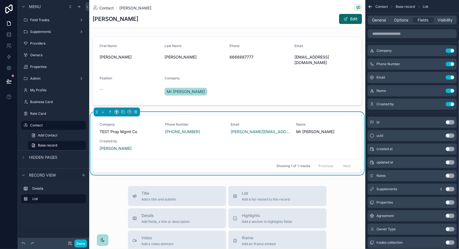
click at [408, 115] on div "id Use setting uuid Use setting created at Use setting updated at Use setting N…" at bounding box center [412, 188] width 94 height 147
click at [376, 21] on span "General" at bounding box center [379, 20] width 14 height 6
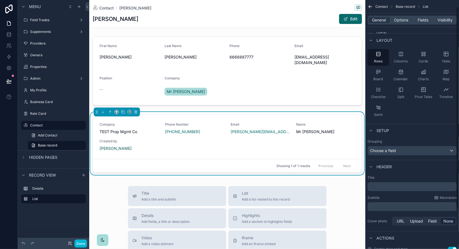
scroll to position [28, 0]
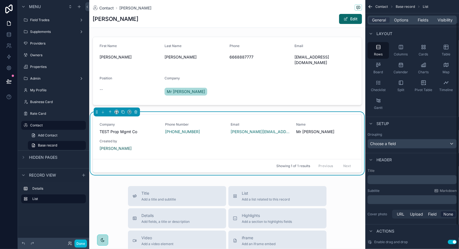
click at [391, 198] on p "﻿" at bounding box center [413, 200] width 86 height 6
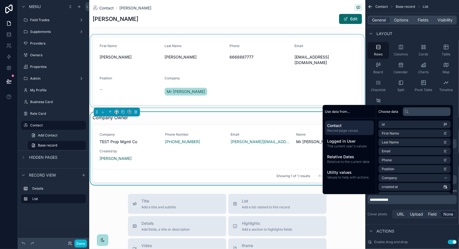
click at [144, 35] on div "scrollable content" at bounding box center [227, 71] width 276 height 73
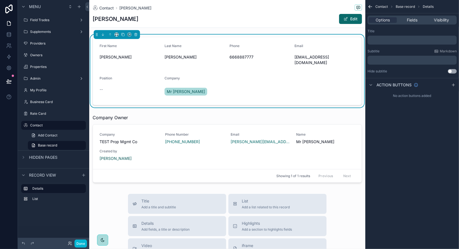
scroll to position [0, 0]
click at [236, 9] on div "Contact [PERSON_NAME]" at bounding box center [227, 7] width 269 height 7
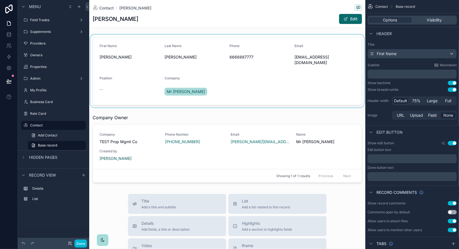
click at [398, 73] on p "﻿" at bounding box center [413, 74] width 86 height 6
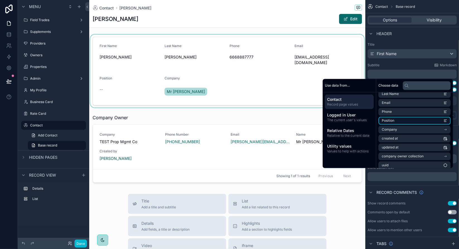
scroll to position [26, 0]
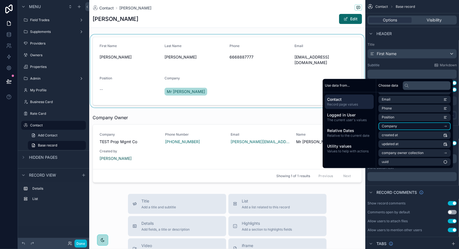
click at [445, 126] on icon "scrollable content" at bounding box center [445, 126] width 2 height 0
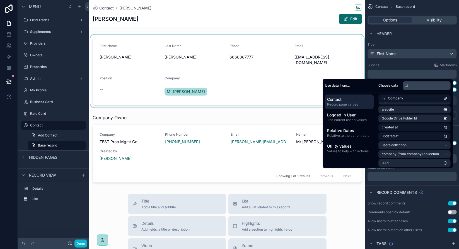
scroll to position [27, 0]
click at [383, 98] on icon at bounding box center [384, 99] width 4 height 4
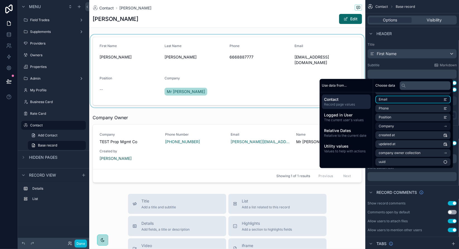
scroll to position [26, 0]
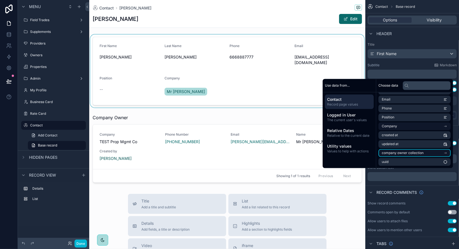
click at [446, 153] on icon "scrollable content" at bounding box center [446, 153] width 4 height 4
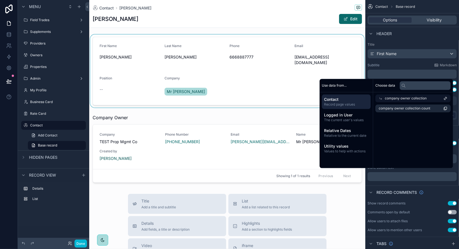
scroll to position [0, 0]
click at [414, 99] on span "company owner collection" at bounding box center [409, 98] width 42 height 4
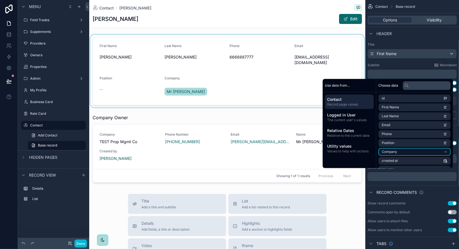
scroll to position [26, 0]
click at [391, 127] on span "Company" at bounding box center [389, 126] width 15 height 4
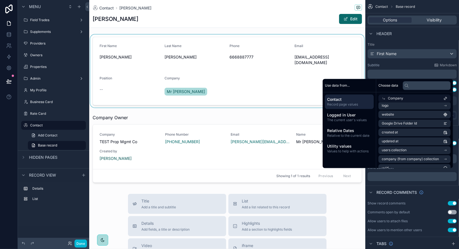
scroll to position [27, 0]
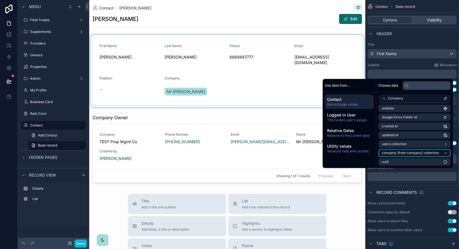
click at [442, 151] on li "company (from company) collection" at bounding box center [415, 153] width 72 height 8
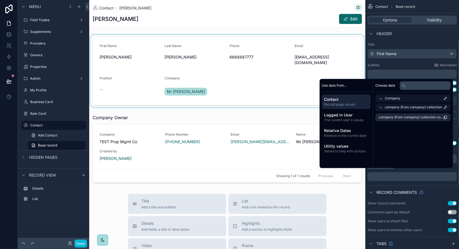
scroll to position [0, 0]
click at [383, 97] on div "Company" at bounding box center [414, 99] width 74 height 8
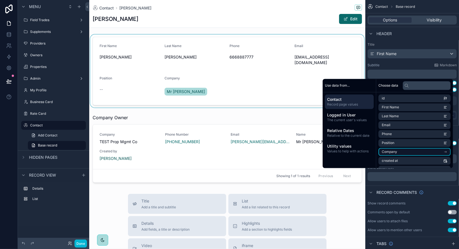
scroll to position [26, 0]
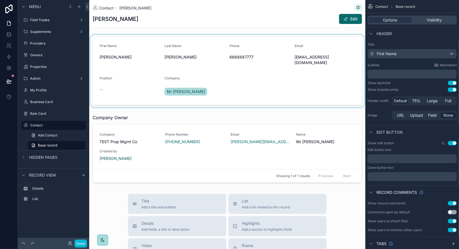
click at [176, 15] on div "[PERSON_NAME] Edit" at bounding box center [227, 19] width 269 height 11
click at [40, 55] on label "Owners" at bounding box center [52, 55] width 45 height 4
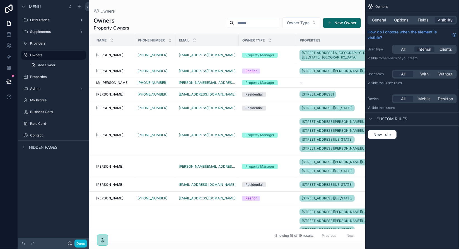
click at [117, 86] on div "scrollable content" at bounding box center [227, 124] width 276 height 249
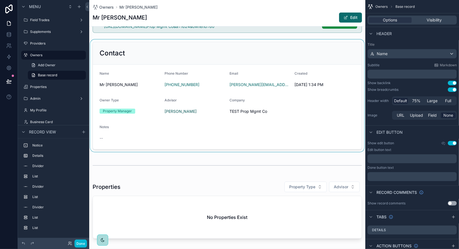
scroll to position [28, 0]
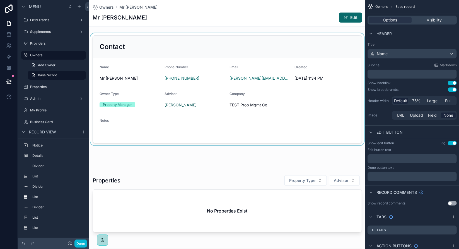
click at [160, 50] on div "scrollable content" at bounding box center [227, 89] width 276 height 112
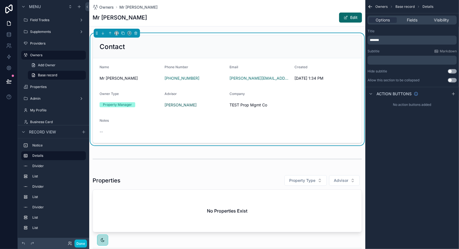
click at [379, 40] on span "*******" at bounding box center [374, 39] width 9 height 3
click at [393, 33] on div "Title" at bounding box center [412, 31] width 89 height 4
click at [379, 40] on span "*******" at bounding box center [374, 39] width 9 height 3
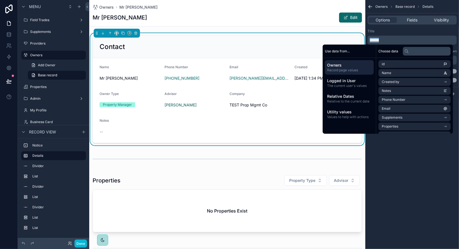
click at [258, 22] on div "Mr [PERSON_NAME] Edit" at bounding box center [227, 17] width 269 height 11
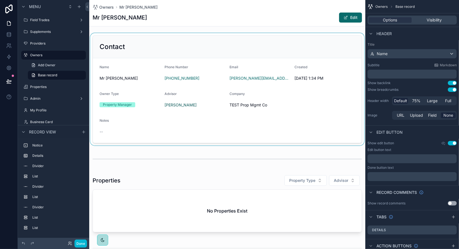
click at [180, 47] on div "scrollable content" at bounding box center [227, 89] width 276 height 112
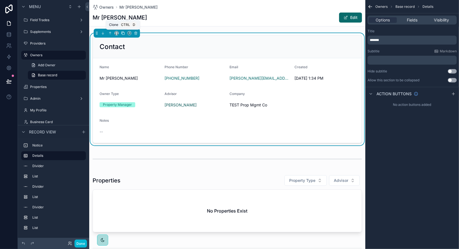
click at [122, 34] on icon "scrollable content" at bounding box center [123, 33] width 2 height 2
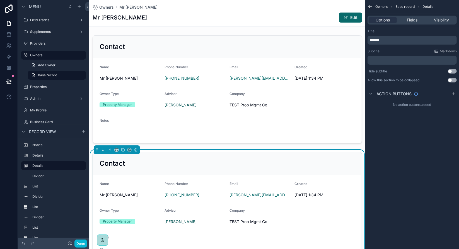
click at [242, 165] on div "Contact" at bounding box center [228, 163] width 256 height 9
click at [408, 22] on span "Fields" at bounding box center [412, 20] width 11 height 6
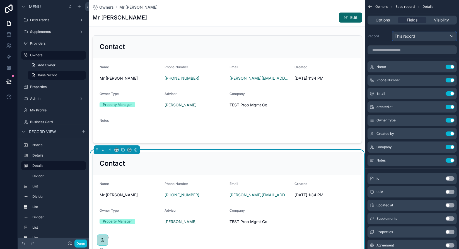
click at [451, 35] on div "This record" at bounding box center [425, 36] width 64 height 9
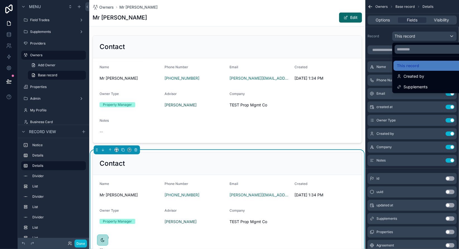
click at [451, 35] on div "scrollable content" at bounding box center [229, 124] width 459 height 249
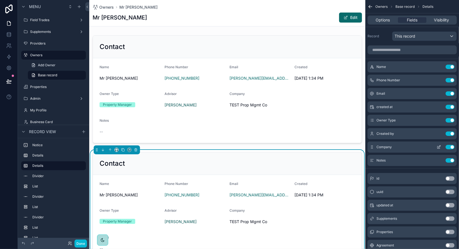
click at [451, 146] on button "Use setting" at bounding box center [450, 147] width 9 height 4
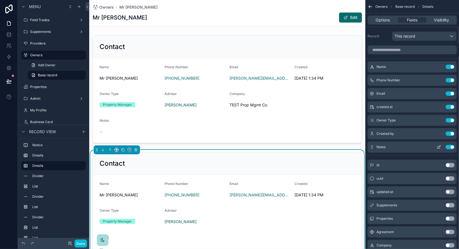
click at [452, 147] on button "Use setting" at bounding box center [450, 147] width 9 height 4
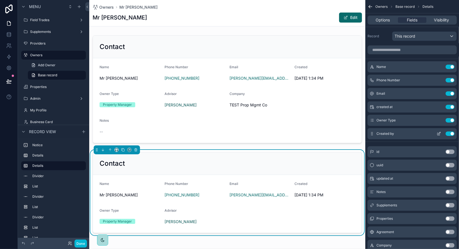
click at [452, 133] on button "Use setting" at bounding box center [450, 134] width 9 height 4
click at [452, 119] on button "Use setting" at bounding box center [450, 120] width 9 height 4
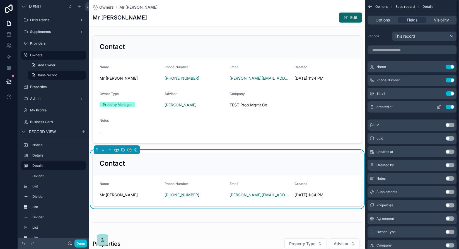
click at [450, 106] on button "Use setting" at bounding box center [450, 107] width 9 height 4
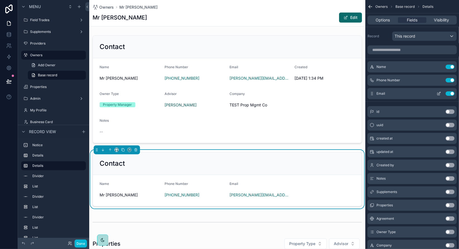
click at [451, 93] on button "Use setting" at bounding box center [450, 94] width 9 height 4
click at [452, 80] on button "Use setting" at bounding box center [450, 80] width 9 height 4
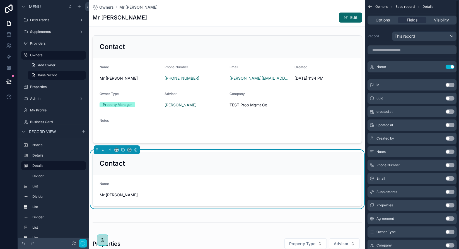
click at [452, 66] on button "Use setting" at bounding box center [450, 67] width 9 height 4
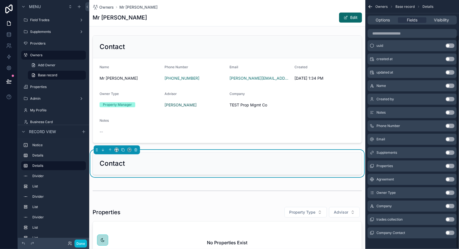
scroll to position [41, 0]
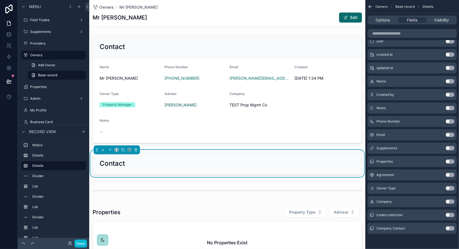
click at [450, 227] on button "Use setting" at bounding box center [450, 229] width 9 height 4
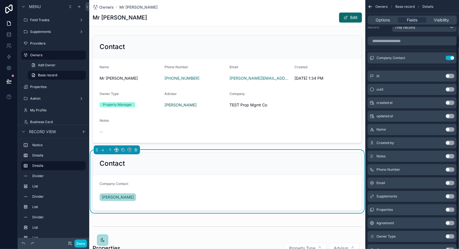
scroll to position [0, 0]
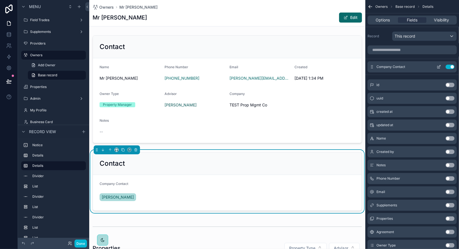
click at [438, 67] on icon "scrollable content" at bounding box center [439, 67] width 4 height 4
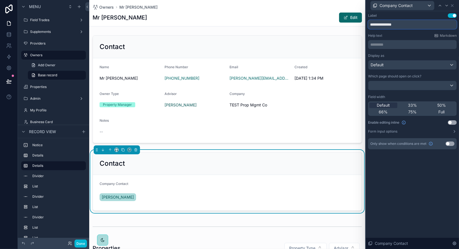
click at [409, 24] on input "**********" at bounding box center [412, 24] width 89 height 9
type input "**********"
click at [443, 113] on span "Full" at bounding box center [442, 112] width 6 height 6
click at [451, 144] on button "Use setting" at bounding box center [450, 144] width 9 height 4
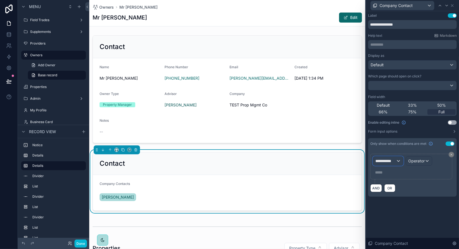
click at [398, 162] on div "**********" at bounding box center [388, 161] width 30 height 9
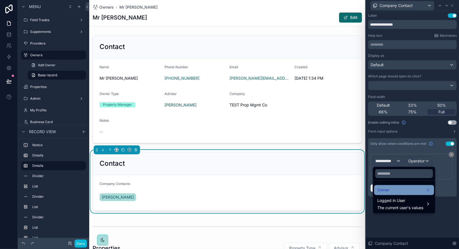
click at [426, 189] on div "Owner" at bounding box center [404, 190] width 53 height 7
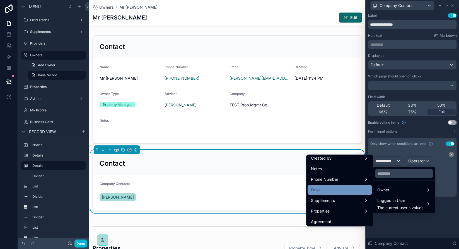
scroll to position [84, 0]
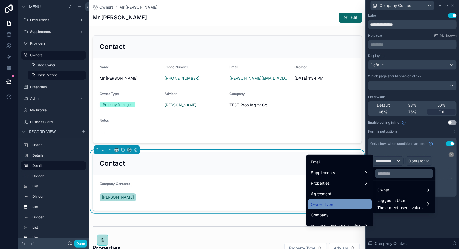
click at [331, 204] on div "Owner Type" at bounding box center [340, 204] width 58 height 7
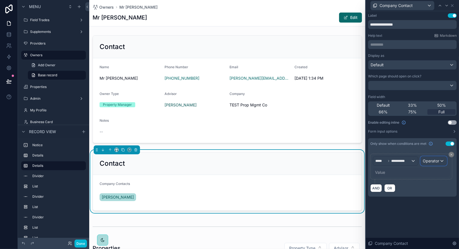
click at [431, 161] on span "Operator" at bounding box center [431, 161] width 16 height 5
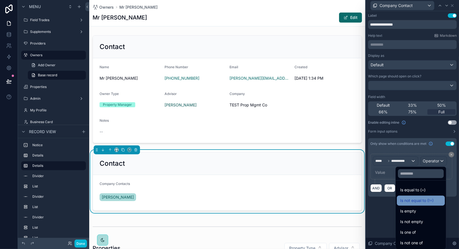
click at [422, 199] on div "Is not equal to (!=)" at bounding box center [420, 201] width 41 height 7
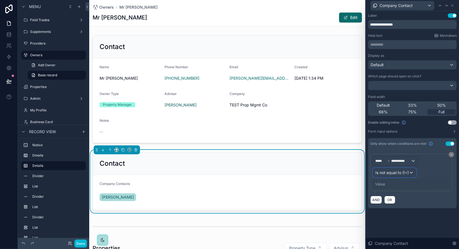
click at [397, 172] on span "Is not equal to (!=)" at bounding box center [391, 173] width 33 height 6
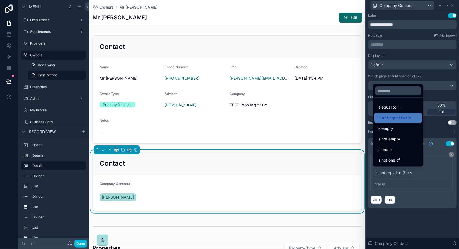
click at [394, 184] on div at bounding box center [412, 124] width 93 height 249
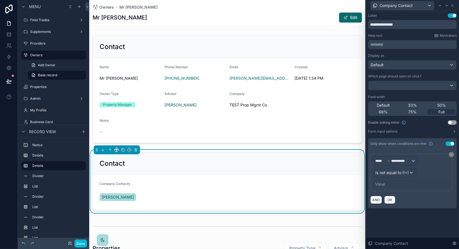
click at [380, 184] on div "Value" at bounding box center [380, 185] width 10 height 6
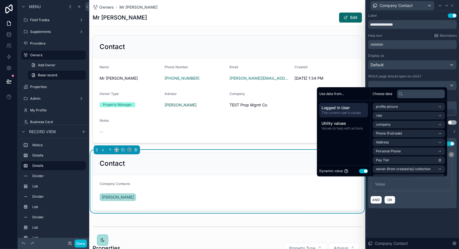
click at [361, 170] on button "Use setting" at bounding box center [363, 171] width 9 height 4
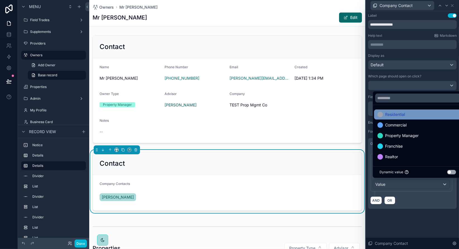
click at [394, 115] on span "Residential" at bounding box center [396, 114] width 20 height 7
click at [434, 215] on div "**********" at bounding box center [412, 116] width 93 height 211
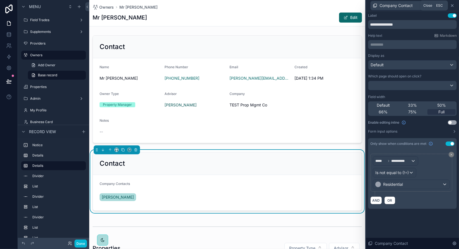
click at [454, 6] on icon at bounding box center [452, 5] width 4 height 4
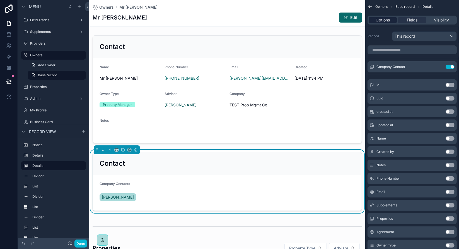
click at [389, 20] on span "Options" at bounding box center [383, 20] width 14 height 6
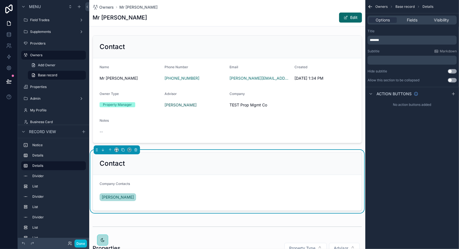
click at [394, 40] on p "*******" at bounding box center [413, 40] width 86 height 4
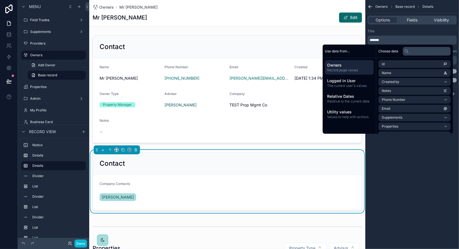
click at [376, 38] on span "*******" at bounding box center [374, 39] width 9 height 3
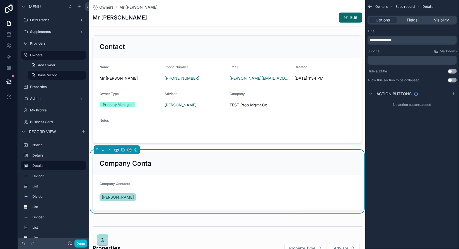
click at [211, 42] on div "scrollable content" at bounding box center [227, 89] width 276 height 112
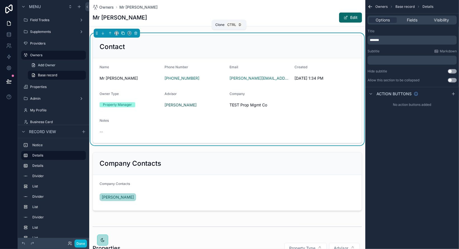
click at [123, 34] on icon "scrollable content" at bounding box center [123, 33] width 2 height 2
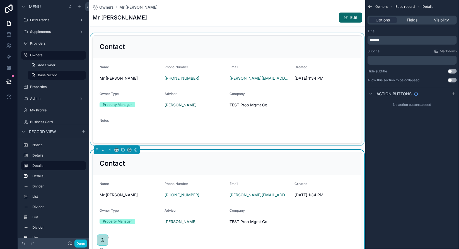
click at [221, 50] on div "scrollable content" at bounding box center [227, 89] width 276 height 112
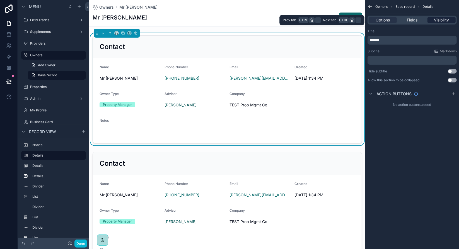
click at [436, 20] on span "Visibility" at bounding box center [441, 20] width 15 height 6
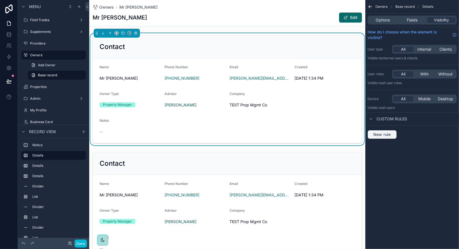
drag, startPoint x: 428, startPoint y: 49, endPoint x: 388, endPoint y: 136, distance: 96.1
click at [428, 49] on span "Internal" at bounding box center [425, 50] width 14 height 6
click at [388, 136] on span "New rule" at bounding box center [382, 134] width 22 height 5
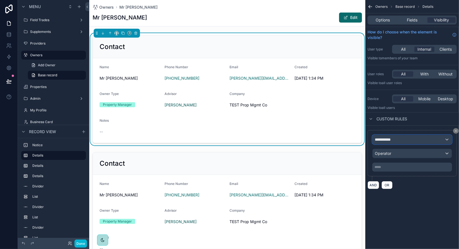
click at [404, 139] on div "**********" at bounding box center [412, 139] width 79 height 9
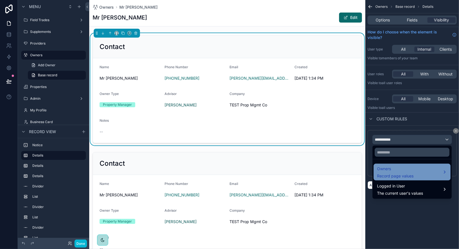
click at [404, 169] on span "Owners" at bounding box center [395, 169] width 37 height 7
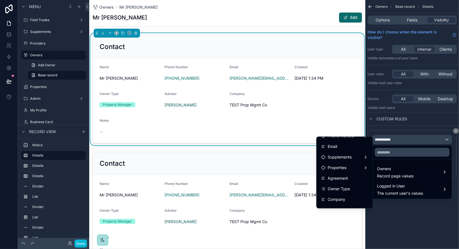
scroll to position [56, 0]
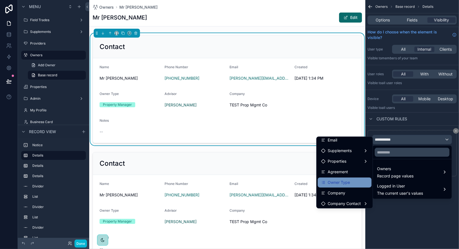
click at [342, 182] on span "Owner Type" at bounding box center [339, 182] width 22 height 7
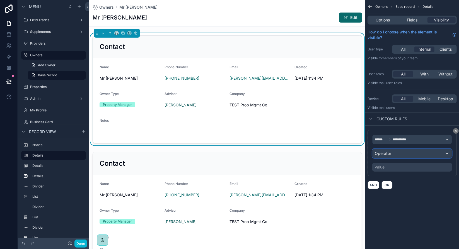
click at [402, 151] on div "Operator" at bounding box center [412, 153] width 79 height 9
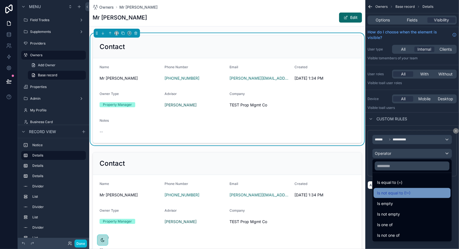
click at [412, 193] on div "Is not equal to (!=)" at bounding box center [412, 193] width 70 height 7
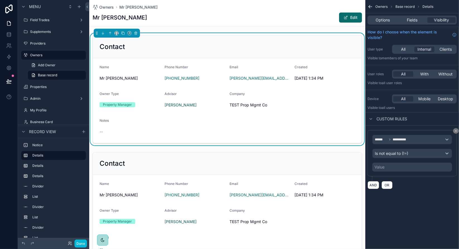
click at [394, 168] on div "Value" at bounding box center [412, 167] width 80 height 9
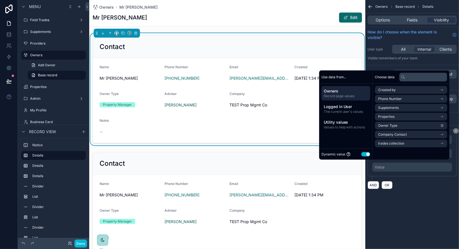
click at [364, 155] on button "Use setting" at bounding box center [366, 154] width 9 height 4
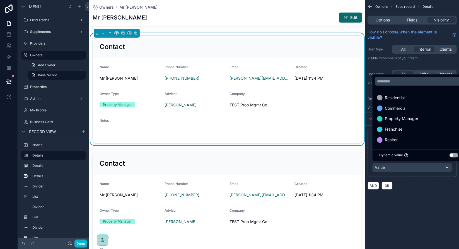
click at [428, 195] on div "scrollable content" at bounding box center [229, 124] width 459 height 249
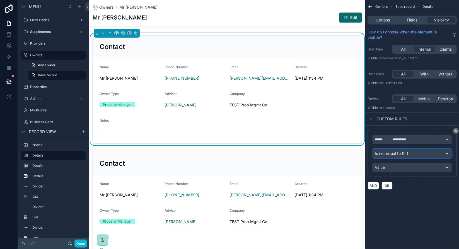
click at [417, 155] on div "Is not equal to (!=)" at bounding box center [412, 153] width 79 height 9
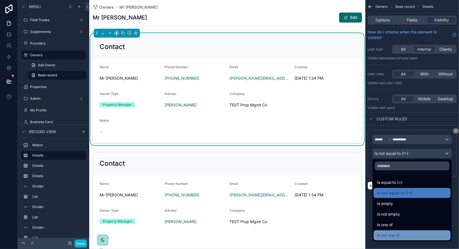
click at [399, 234] on span "Is not one of" at bounding box center [388, 235] width 23 height 7
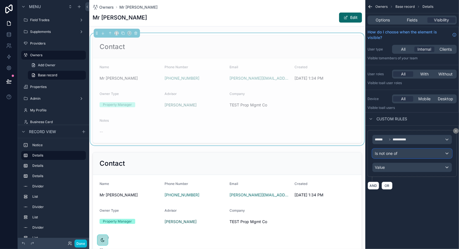
click at [409, 155] on div "Is not one of" at bounding box center [412, 153] width 79 height 9
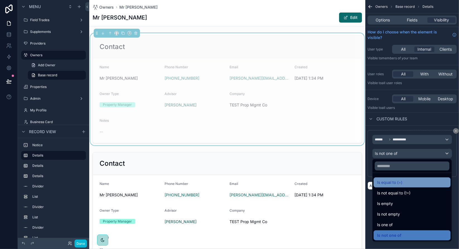
click at [402, 182] on span "Is equal to (=)" at bounding box center [389, 182] width 25 height 7
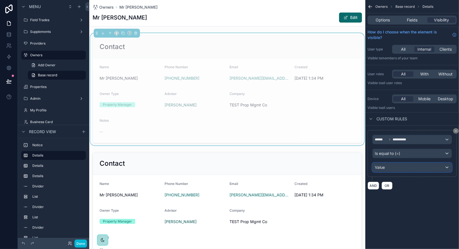
click at [399, 167] on div "Value" at bounding box center [412, 167] width 79 height 9
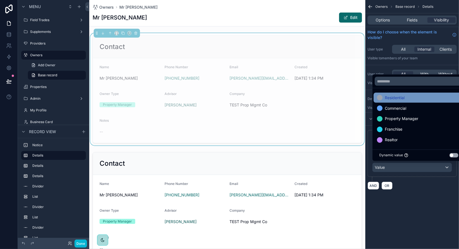
click at [392, 100] on span "Residential" at bounding box center [395, 98] width 20 height 7
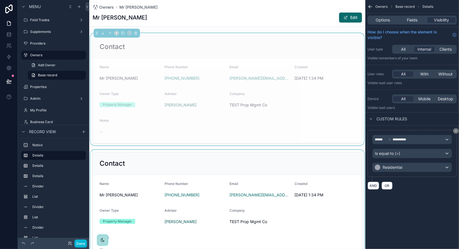
click at [268, 166] on div "scrollable content" at bounding box center [227, 206] width 276 height 112
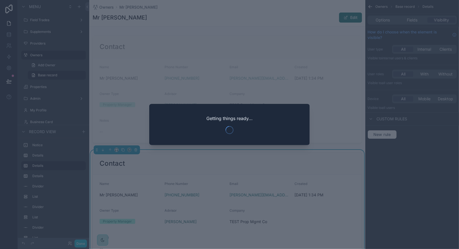
drag, startPoint x: 406, startPoint y: 47, endPoint x: 429, endPoint y: 49, distance: 22.4
click at [429, 49] on div at bounding box center [229, 124] width 459 height 249
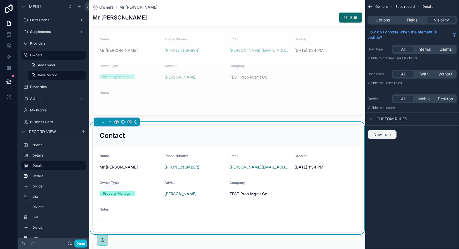
drag, startPoint x: 427, startPoint y: 48, endPoint x: 390, endPoint y: 133, distance: 92.5
click at [427, 48] on span "Internal" at bounding box center [425, 50] width 14 height 6
click at [390, 134] on span "New rule" at bounding box center [382, 134] width 22 height 5
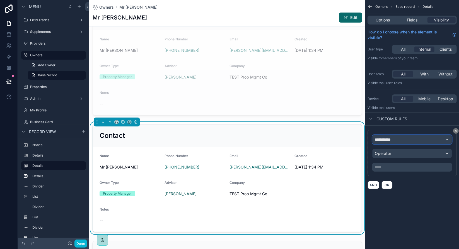
click at [404, 140] on div "**********" at bounding box center [412, 139] width 79 height 9
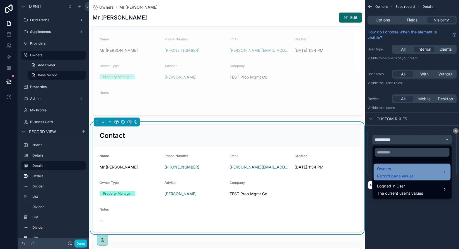
click at [418, 170] on div "Owners Record page values" at bounding box center [412, 172] width 70 height 13
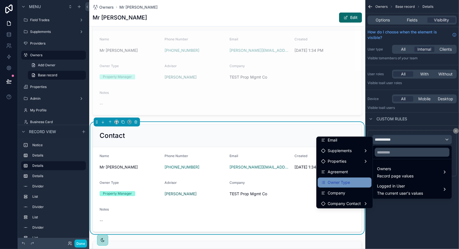
click at [340, 180] on span "Owner Type" at bounding box center [339, 182] width 22 height 7
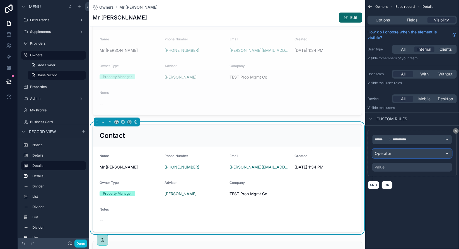
click at [391, 153] on span "Operator" at bounding box center [383, 153] width 16 height 5
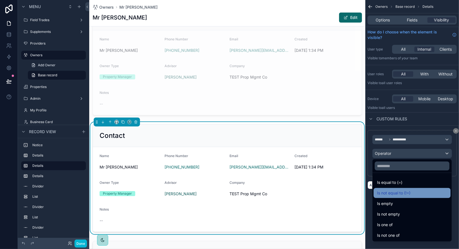
click at [413, 193] on div "Is not equal to (!=)" at bounding box center [412, 193] width 70 height 7
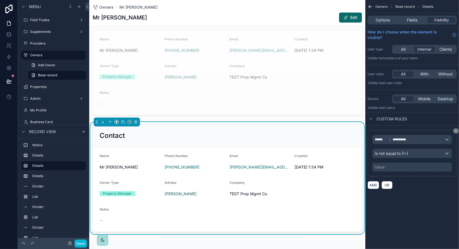
click at [394, 165] on div "Value" at bounding box center [412, 167] width 80 height 9
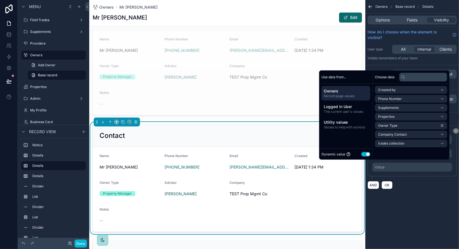
click at [362, 155] on button "Use setting" at bounding box center [366, 154] width 9 height 4
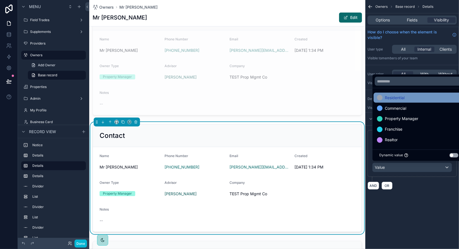
click at [397, 100] on span "Residential" at bounding box center [395, 98] width 20 height 7
click at [423, 211] on div "**********" at bounding box center [412, 124] width 94 height 249
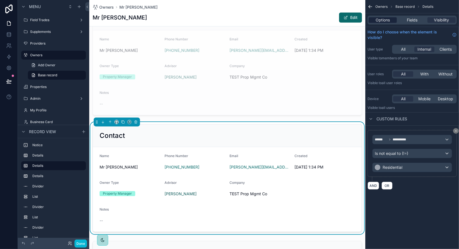
click at [388, 20] on span "Options" at bounding box center [383, 20] width 14 height 6
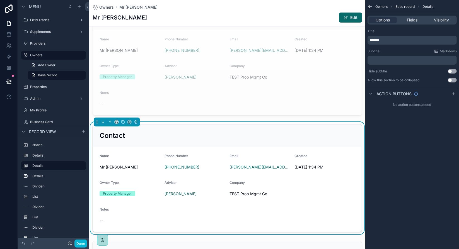
click at [387, 41] on p "*******" at bounding box center [413, 40] width 86 height 4
click at [403, 30] on div "Title" at bounding box center [412, 31] width 89 height 4
click at [140, 20] on div "Mr [PERSON_NAME] Edit" at bounding box center [227, 17] width 269 height 11
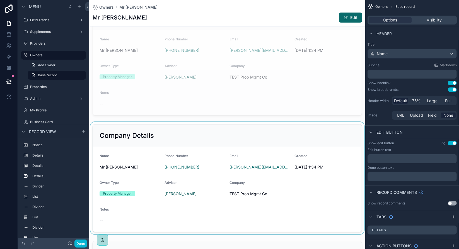
click at [200, 138] on div "scrollable content" at bounding box center [227, 178] width 276 height 112
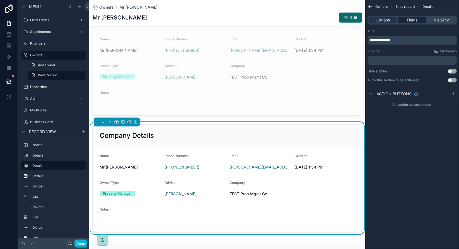
click at [417, 22] on span "Fields" at bounding box center [412, 20] width 11 height 6
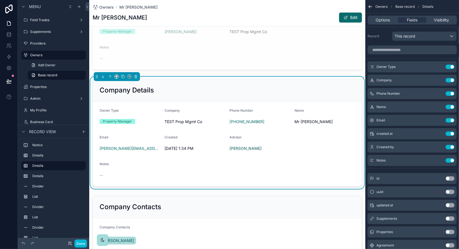
scroll to position [112, 0]
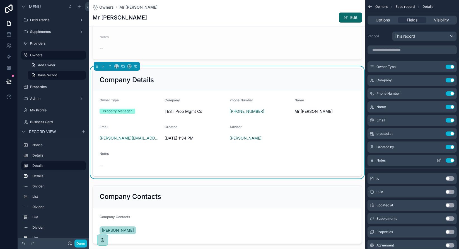
click at [452, 160] on button "Use setting" at bounding box center [450, 160] width 9 height 4
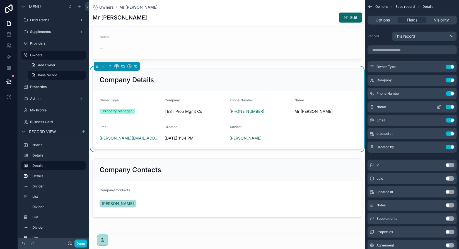
click at [439, 107] on icon "scrollable content" at bounding box center [439, 107] width 4 height 4
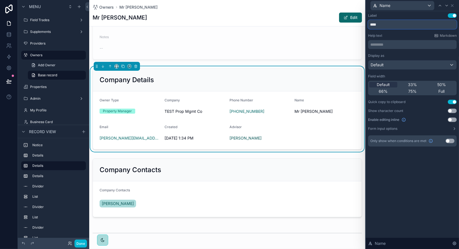
click at [385, 25] on input "****" at bounding box center [412, 24] width 89 height 9
type input "**********"
click at [454, 6] on icon at bounding box center [452, 5] width 4 height 4
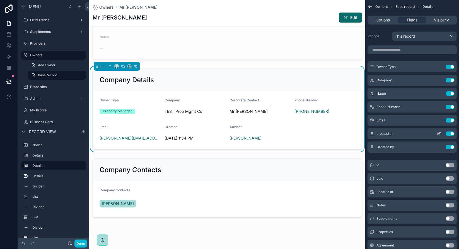
click at [451, 133] on button "Use setting" at bounding box center [450, 134] width 9 height 4
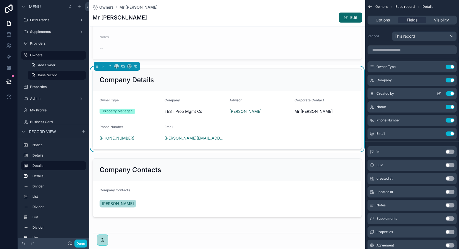
click at [439, 92] on icon "scrollable content" at bounding box center [439, 94] width 4 height 4
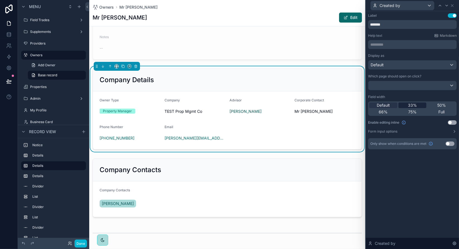
click at [414, 104] on span "33%" at bounding box center [412, 106] width 9 height 6
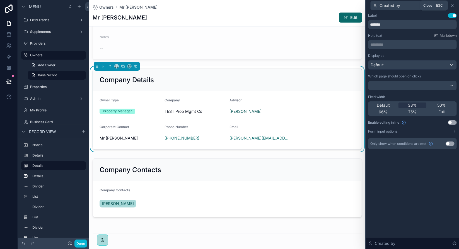
click at [454, 4] on icon at bounding box center [452, 5] width 4 height 4
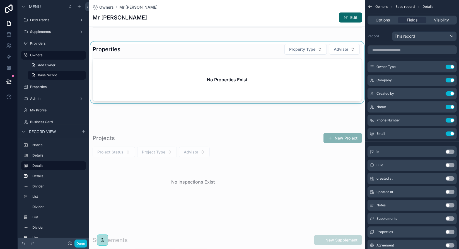
scroll to position [335, 0]
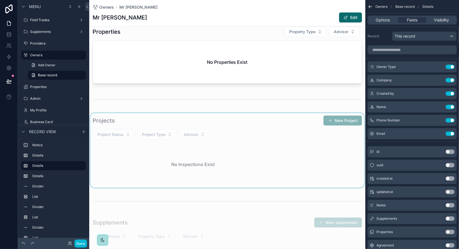
click at [227, 142] on div "scrollable content" at bounding box center [227, 150] width 276 height 75
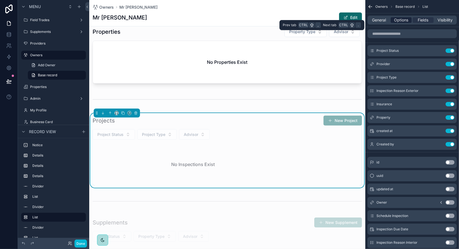
click at [399, 21] on span "Options" at bounding box center [401, 20] width 14 height 6
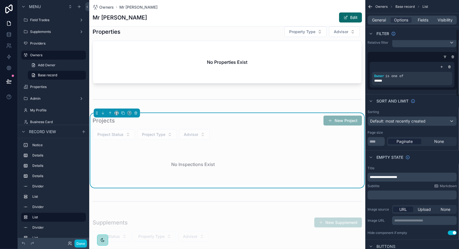
scroll to position [0, 0]
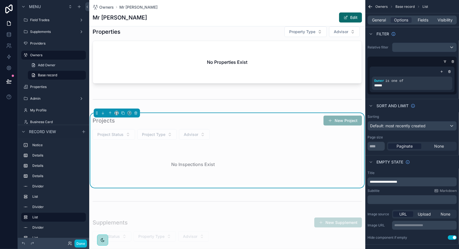
click at [384, 181] on span "**********" at bounding box center [383, 181] width 27 height 3
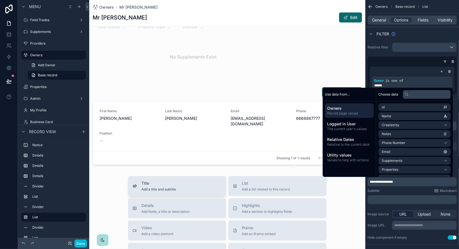
scroll to position [558, 0]
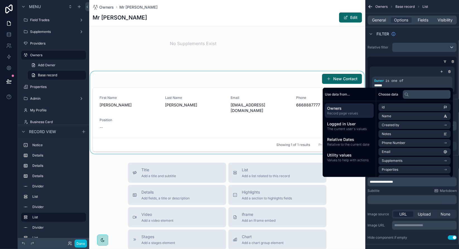
click at [192, 103] on div "scrollable content" at bounding box center [227, 112] width 276 height 83
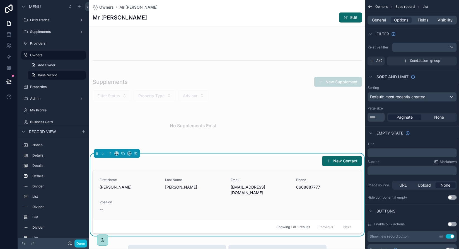
scroll to position [502, 0]
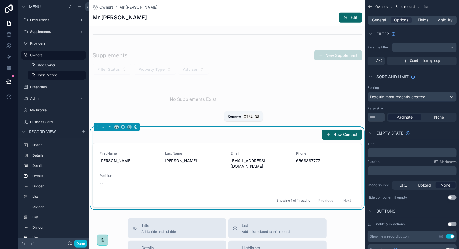
click at [137, 126] on icon "scrollable content" at bounding box center [136, 127] width 4 height 4
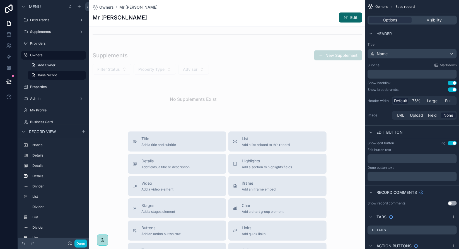
scroll to position [28, 0]
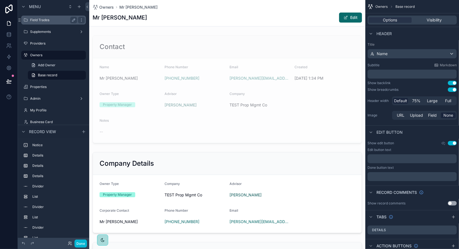
click at [57, 20] on label "Field Trades" at bounding box center [52, 20] width 45 height 4
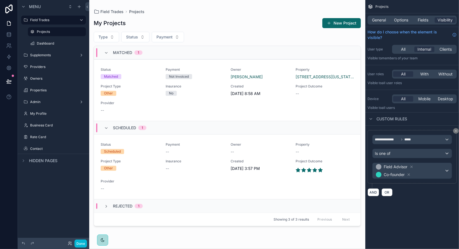
click at [151, 89] on div "scrollable content" at bounding box center [227, 121] width 276 height 243
click at [112, 77] on div "Matched" at bounding box center [111, 76] width 14 height 5
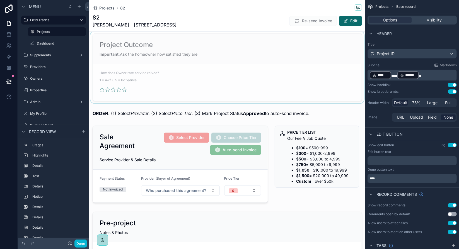
scroll to position [84, 0]
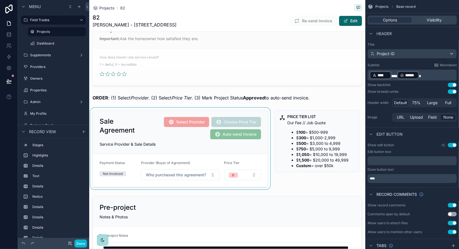
click at [129, 175] on div "scrollable content" at bounding box center [180, 149] width 182 height 82
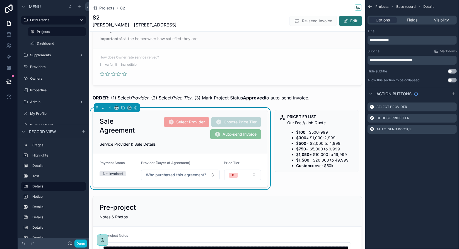
click at [352, 24] on button "Edit" at bounding box center [350, 21] width 23 height 10
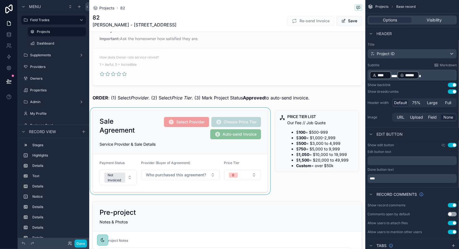
click at [126, 182] on div "scrollable content" at bounding box center [180, 151] width 182 height 87
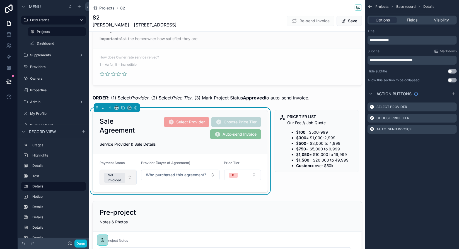
click at [130, 180] on button "Not Invoiced" at bounding box center [118, 178] width 37 height 16
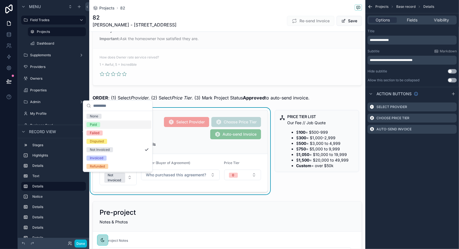
click at [115, 126] on div "Paid" at bounding box center [117, 125] width 67 height 8
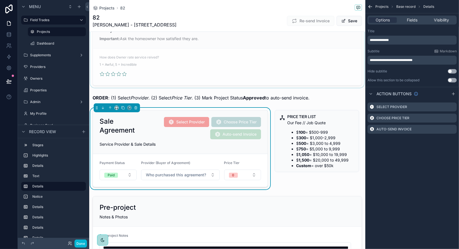
type input "**********"
click at [347, 23] on button "Save" at bounding box center [349, 21] width 25 height 10
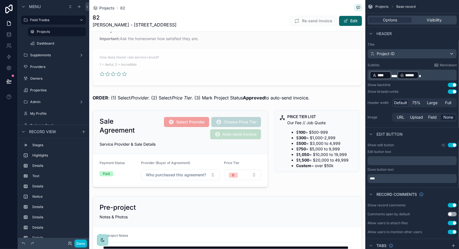
click at [190, 16] on div "82 [PERSON_NAME] - [STREET_ADDRESS] Re-send Invoice Edit" at bounding box center [227, 21] width 269 height 15
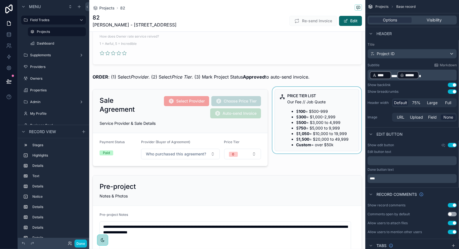
scroll to position [112, 0]
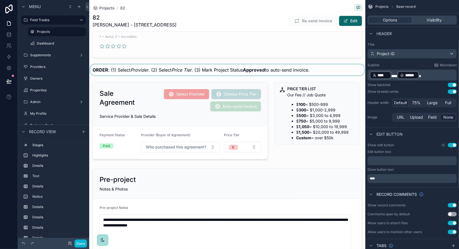
click at [257, 74] on div "scrollable content" at bounding box center [227, 69] width 276 height 11
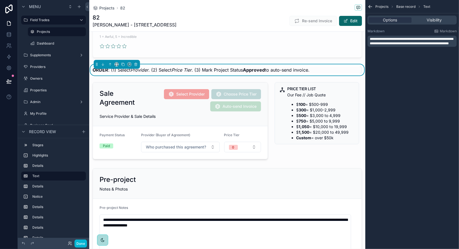
click at [256, 73] on strong "Approved" at bounding box center [254, 70] width 22 height 6
click at [249, 73] on strong "Approved" at bounding box center [254, 70] width 22 height 6
click at [422, 43] on span "**********" at bounding box center [411, 41] width 83 height 8
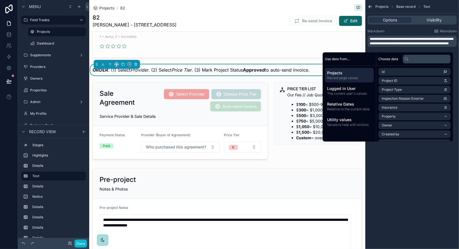
click at [437, 43] on span "**********" at bounding box center [411, 41] width 83 height 8
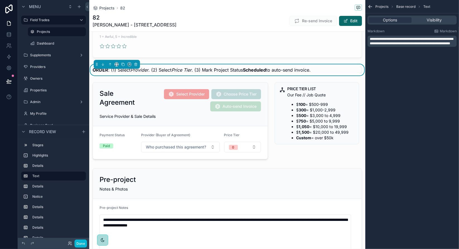
click at [417, 164] on div "**********" at bounding box center [412, 124] width 94 height 249
click at [232, 23] on div "82 [PERSON_NAME] - [STREET_ADDRESS] Re-send Invoice Edit" at bounding box center [227, 21] width 269 height 15
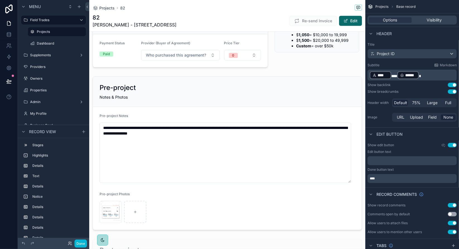
scroll to position [223, 0]
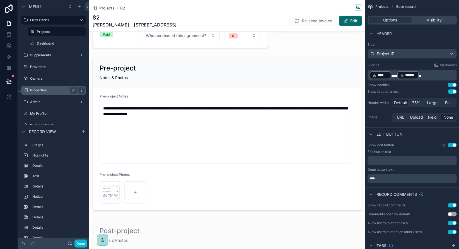
drag, startPoint x: 42, startPoint y: 77, endPoint x: 62, endPoint y: 78, distance: 19.3
click at [42, 77] on label "Owners" at bounding box center [57, 78] width 55 height 4
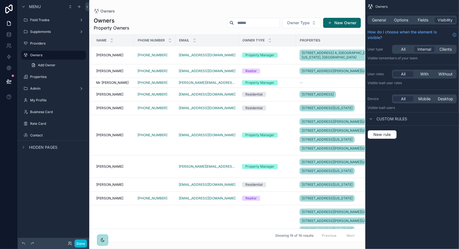
click at [104, 87] on div "scrollable content" at bounding box center [227, 124] width 276 height 249
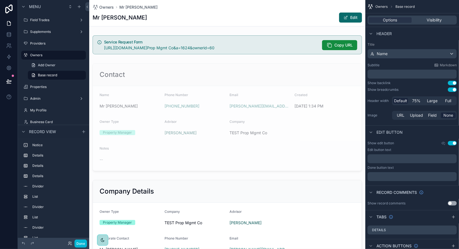
click at [187, 19] on div "Mr [PERSON_NAME] Edit" at bounding box center [227, 17] width 269 height 11
drag, startPoint x: 112, startPoint y: 18, endPoint x: 317, endPoint y: 50, distance: 208.4
click at [112, 18] on h1 "Mr [PERSON_NAME]" at bounding box center [120, 18] width 54 height 8
click at [397, 74] on p "﻿" at bounding box center [413, 74] width 86 height 6
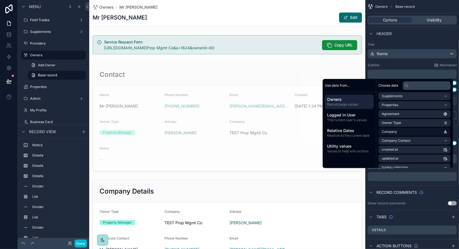
scroll to position [70, 0]
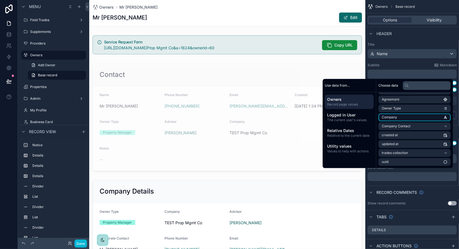
click at [390, 118] on span "Company" at bounding box center [389, 117] width 15 height 4
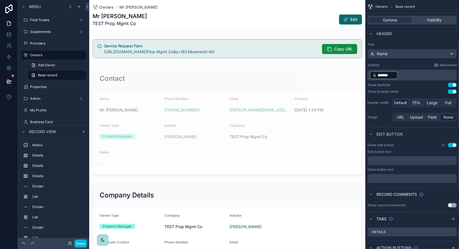
click at [417, 61] on div "Title Name Subtitle Markdown ﻿ ******* ﻿ ﻿ Show backlink Use setting Show bread…" at bounding box center [412, 82] width 94 height 85
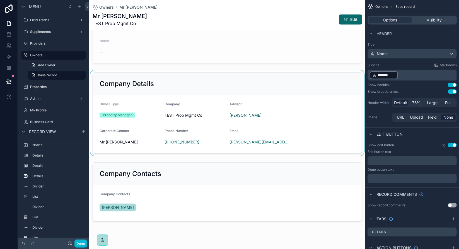
scroll to position [167, 0]
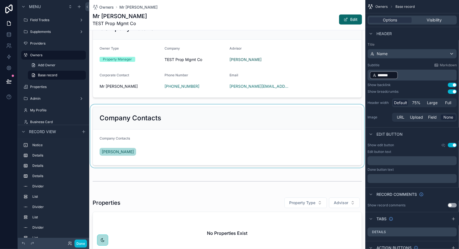
click at [244, 124] on div "scrollable content" at bounding box center [227, 136] width 276 height 63
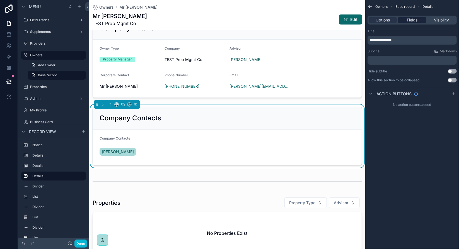
click at [418, 20] on span "Fields" at bounding box center [412, 20] width 11 height 6
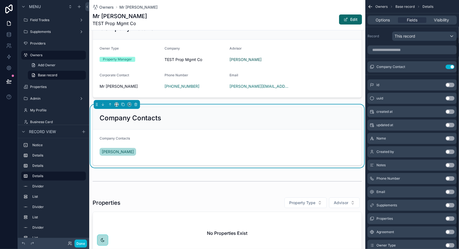
scroll to position [44, 0]
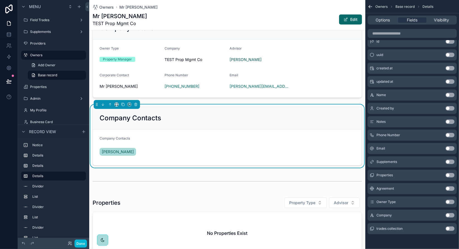
click at [444, 23] on div "Options Fields Visibility" at bounding box center [412, 20] width 89 height 9
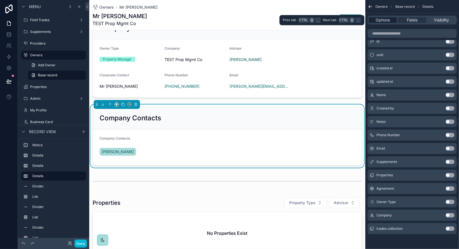
click at [387, 20] on span "Options" at bounding box center [383, 20] width 14 height 6
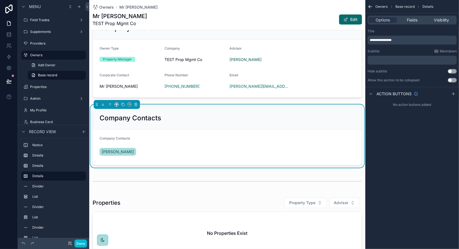
scroll to position [0, 0]
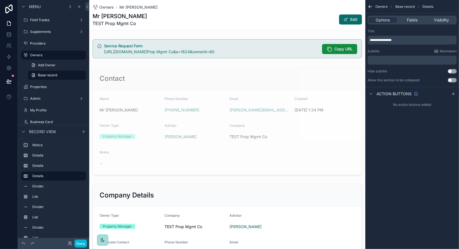
click at [271, 18] on div "Mr [PERSON_NAME] TEST Prop Mgmt Co Edit" at bounding box center [227, 19] width 269 height 15
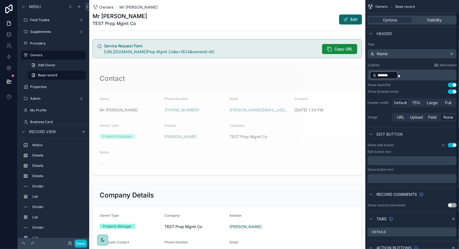
scroll to position [23, 0]
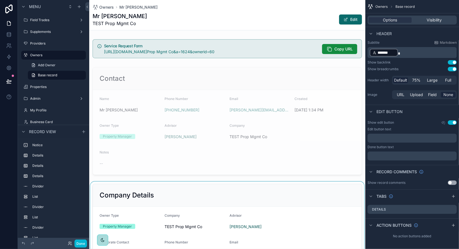
click at [305, 195] on div "scrollable content" at bounding box center [227, 225] width 276 height 86
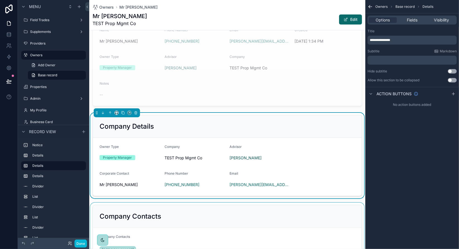
scroll to position [112, 0]
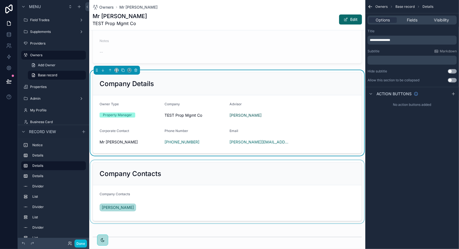
click at [275, 176] on div "scrollable content" at bounding box center [227, 191] width 276 height 63
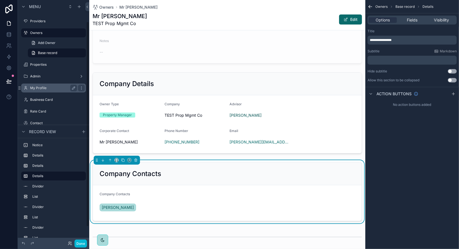
scroll to position [28, 0]
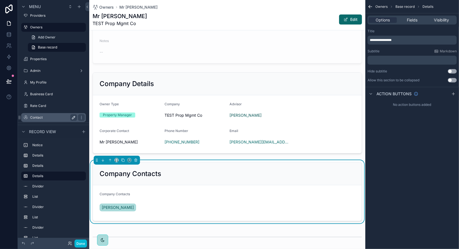
click at [74, 119] on icon "scrollable content" at bounding box center [73, 117] width 4 height 4
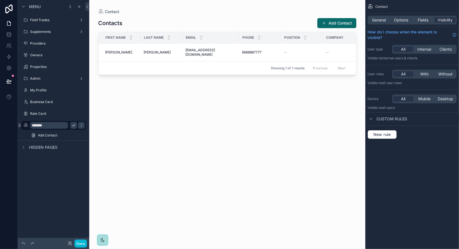
click at [54, 126] on input "*******" at bounding box center [49, 125] width 38 height 7
type input "********"
click at [79, 126] on icon "scrollable content" at bounding box center [81, 125] width 4 height 4
click at [185, 119] on div "scrollable content" at bounding box center [227, 121] width 276 height 243
click at [382, 20] on span "General" at bounding box center [379, 20] width 14 height 6
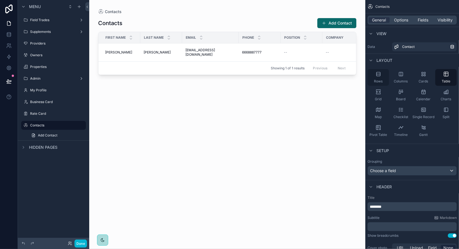
click at [382, 78] on div "Rows" at bounding box center [378, 77] width 21 height 17
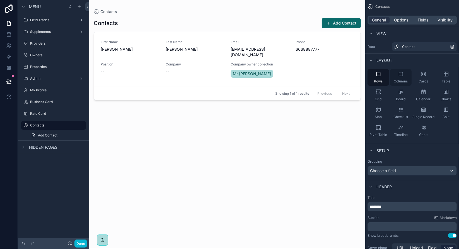
click at [404, 80] on span "Columns" at bounding box center [401, 81] width 14 height 4
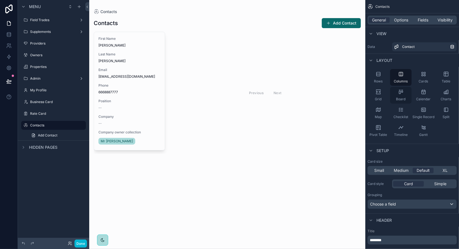
click at [402, 98] on span "Board" at bounding box center [400, 99] width 9 height 4
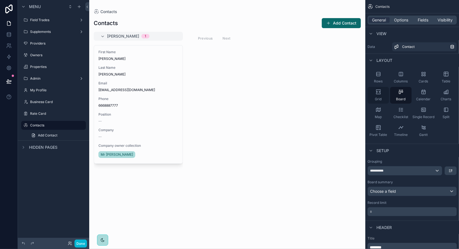
click at [379, 97] on div "Grid" at bounding box center [378, 95] width 21 height 17
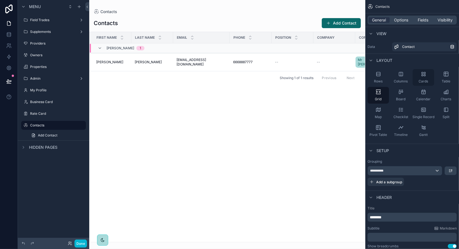
click at [419, 76] on div "Cards" at bounding box center [423, 77] width 21 height 17
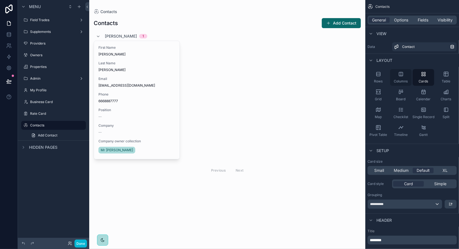
click at [403, 79] on div "Columns" at bounding box center [400, 77] width 21 height 17
click at [381, 80] on span "Rows" at bounding box center [378, 81] width 9 height 4
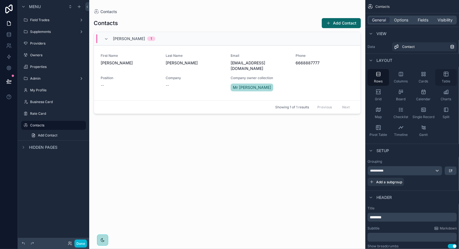
click at [444, 79] on span "Table" at bounding box center [446, 81] width 9 height 4
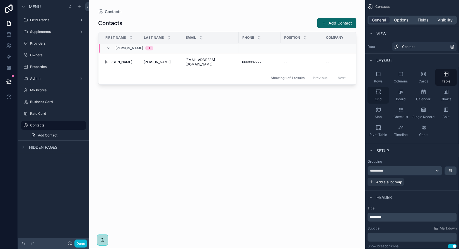
click at [383, 96] on div "Grid" at bounding box center [378, 95] width 21 height 17
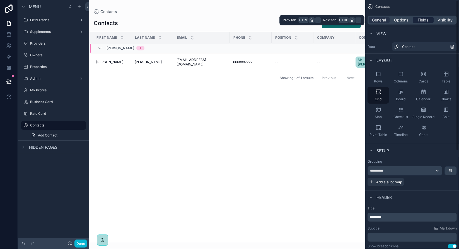
click at [426, 21] on span "Fields" at bounding box center [423, 20] width 11 height 6
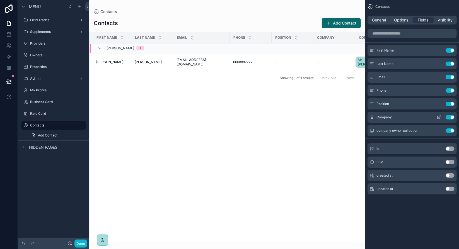
click at [439, 118] on icon "scrollable content" at bounding box center [439, 117] width 4 height 4
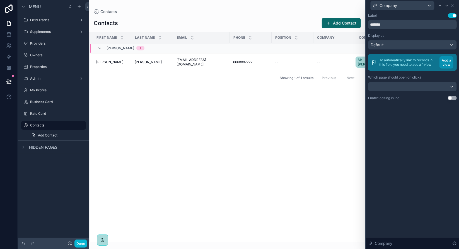
click at [450, 66] on button "Add a view" at bounding box center [447, 62] width 14 height 12
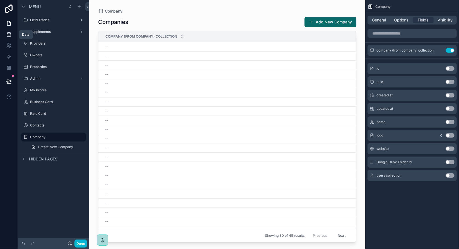
click at [11, 34] on icon at bounding box center [9, 35] width 6 height 6
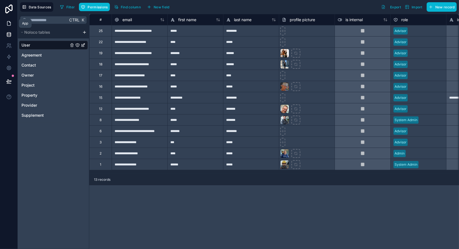
click at [10, 23] on icon at bounding box center [8, 23] width 3 height 4
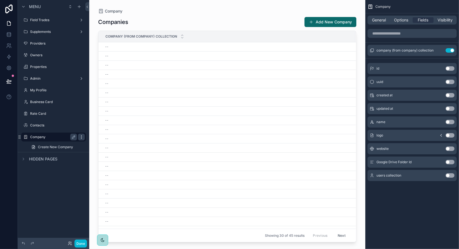
click at [81, 137] on icon "scrollable content" at bounding box center [81, 137] width 0 height 0
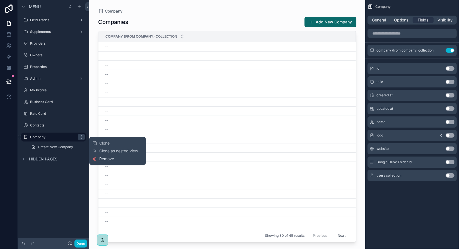
click at [104, 159] on span "Remove" at bounding box center [106, 159] width 15 height 6
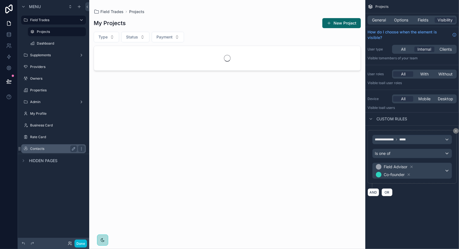
click at [37, 148] on label "Contacts" at bounding box center [52, 149] width 45 height 4
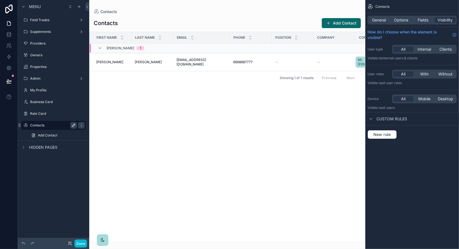
click at [74, 126] on icon "scrollable content" at bounding box center [73, 125] width 3 height 3
click at [32, 125] on input "********" at bounding box center [49, 125] width 38 height 7
type input "**********"
click at [79, 126] on icon "scrollable content" at bounding box center [81, 125] width 4 height 4
click at [81, 68] on icon "scrollable content" at bounding box center [81, 67] width 4 height 4
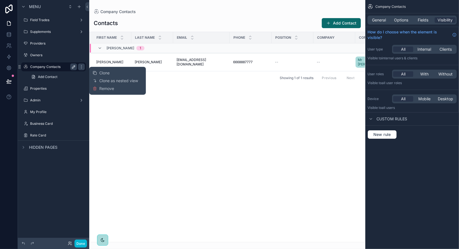
click at [64, 68] on label "Company Contacts" at bounding box center [52, 67] width 45 height 4
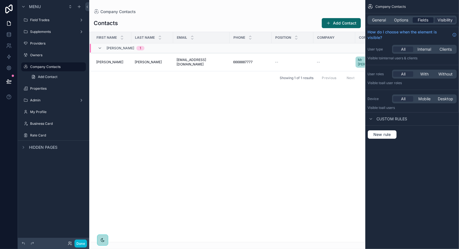
click at [427, 21] on span "Fields" at bounding box center [423, 20] width 11 height 6
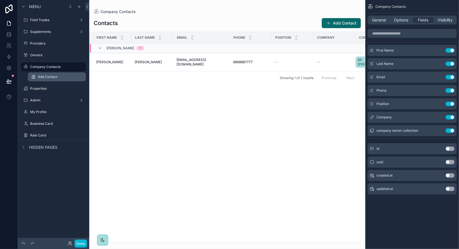
drag, startPoint x: 205, startPoint y: 145, endPoint x: 54, endPoint y: 80, distance: 164.5
click at [207, 144] on div "scrollable content" at bounding box center [227, 124] width 276 height 249
click at [11, 37] on icon at bounding box center [9, 35] width 6 height 6
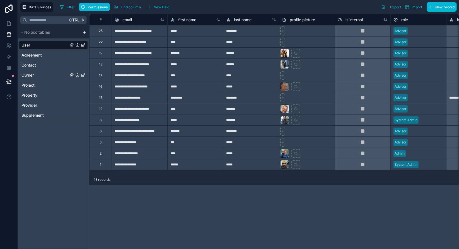
drag, startPoint x: 33, startPoint y: 76, endPoint x: 259, endPoint y: 70, distance: 226.6
click at [33, 76] on span "Owner" at bounding box center [27, 76] width 12 height 6
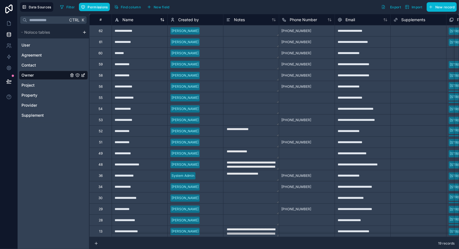
click at [129, 19] on span "Name" at bounding box center [127, 20] width 11 height 6
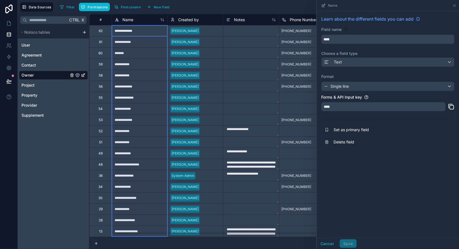
click at [58, 143] on div "Ctrl K Noloco tables User Agreement Contact Owner Project Property Provider Sup…" at bounding box center [53, 131] width 71 height 235
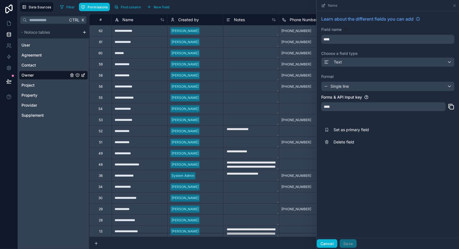
click at [326, 242] on button "Cancel" at bounding box center [327, 244] width 21 height 9
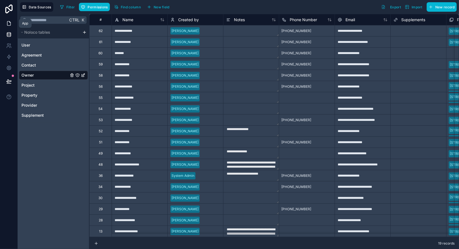
click at [8, 22] on icon at bounding box center [9, 24] width 6 height 6
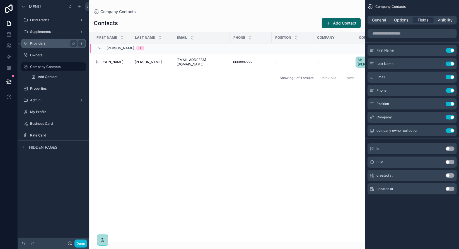
click at [38, 44] on label "Providers" at bounding box center [52, 43] width 45 height 4
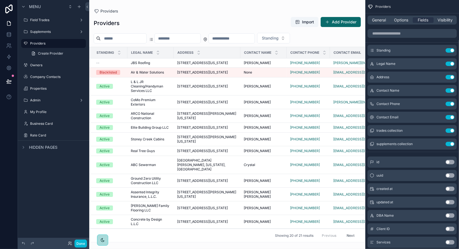
drag, startPoint x: 183, startPoint y: 240, endPoint x: 211, endPoint y: 239, distance: 28.2
click at [211, 239] on div "scrollable content" at bounding box center [227, 124] width 276 height 249
click at [10, 35] on icon at bounding box center [9, 35] width 6 height 6
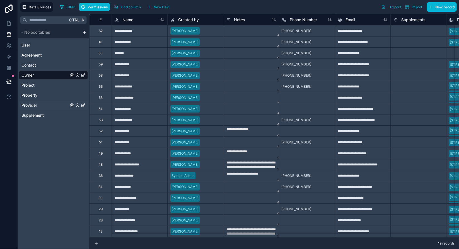
click at [36, 103] on span "Provider" at bounding box center [29, 106] width 16 height 6
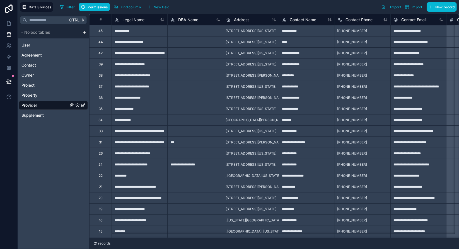
click at [372, 32] on div "[PHONE_NUMBER]" at bounding box center [363, 30] width 56 height 11
click at [109, 30] on div "45" at bounding box center [100, 30] width 22 height 11
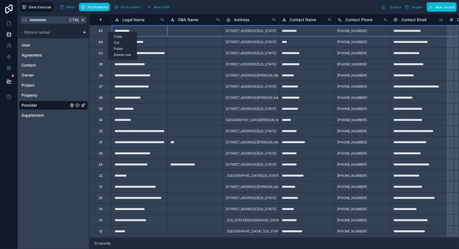
click at [124, 55] on div "Delete row" at bounding box center [122, 55] width 28 height 6
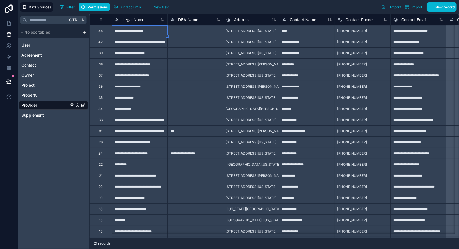
type textarea "**********"
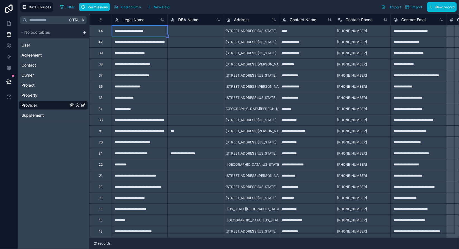
type textarea "**********"
type textarea "********"
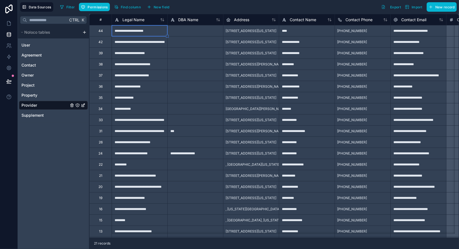
type textarea "**********"
click at [138, 42] on div "**********" at bounding box center [140, 41] width 56 height 11
click at [78, 135] on div "Ctrl K Noloco tables User Agreement Contact Owner Project Property Provider Sup…" at bounding box center [53, 131] width 71 height 235
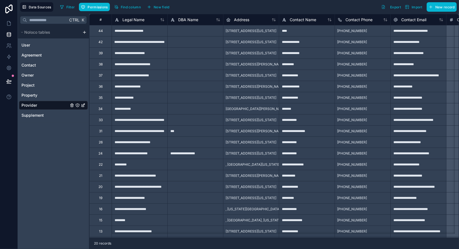
scroll to position [0, 0]
click at [75, 135] on div "Ctrl K Noloco tables User Agreement Contact Owner Project Property Provider Sup…" at bounding box center [53, 131] width 71 height 235
click at [81, 168] on div "Ctrl K Noloco tables User Agreement Contact Owner Project Property Provider Sup…" at bounding box center [53, 131] width 71 height 235
click at [62, 150] on div "Ctrl K Noloco tables User Agreement Contact Owner Project Property Provider Sup…" at bounding box center [53, 131] width 71 height 235
click at [72, 138] on div "Ctrl K Noloco tables User Agreement Contact Owner Project Property Provider Sup…" at bounding box center [53, 131] width 71 height 235
